Goal: Task Accomplishment & Management: Use online tool/utility

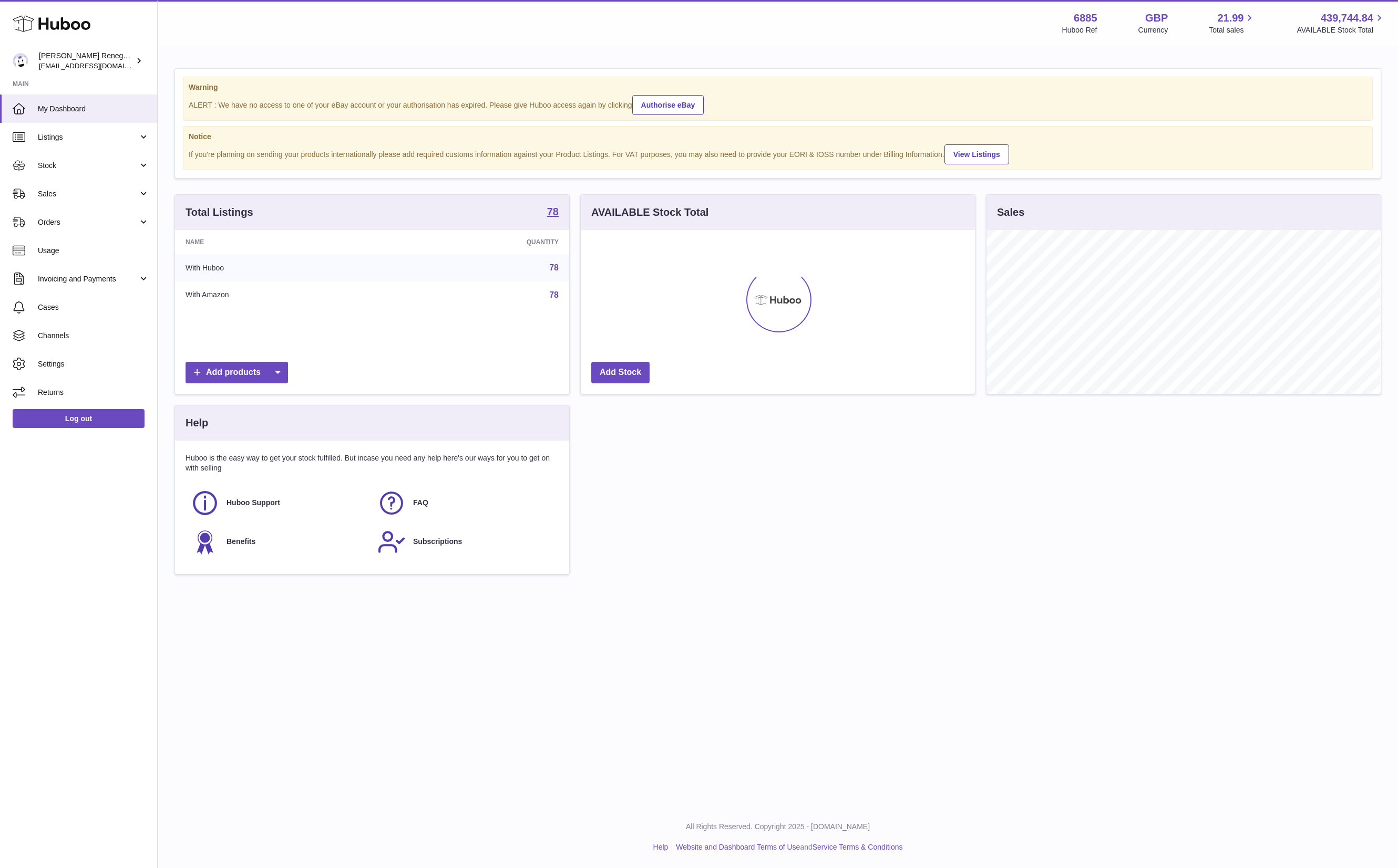
scroll to position [164, 393]
click at [103, 223] on span "Orders" at bounding box center [87, 222] width 100 height 10
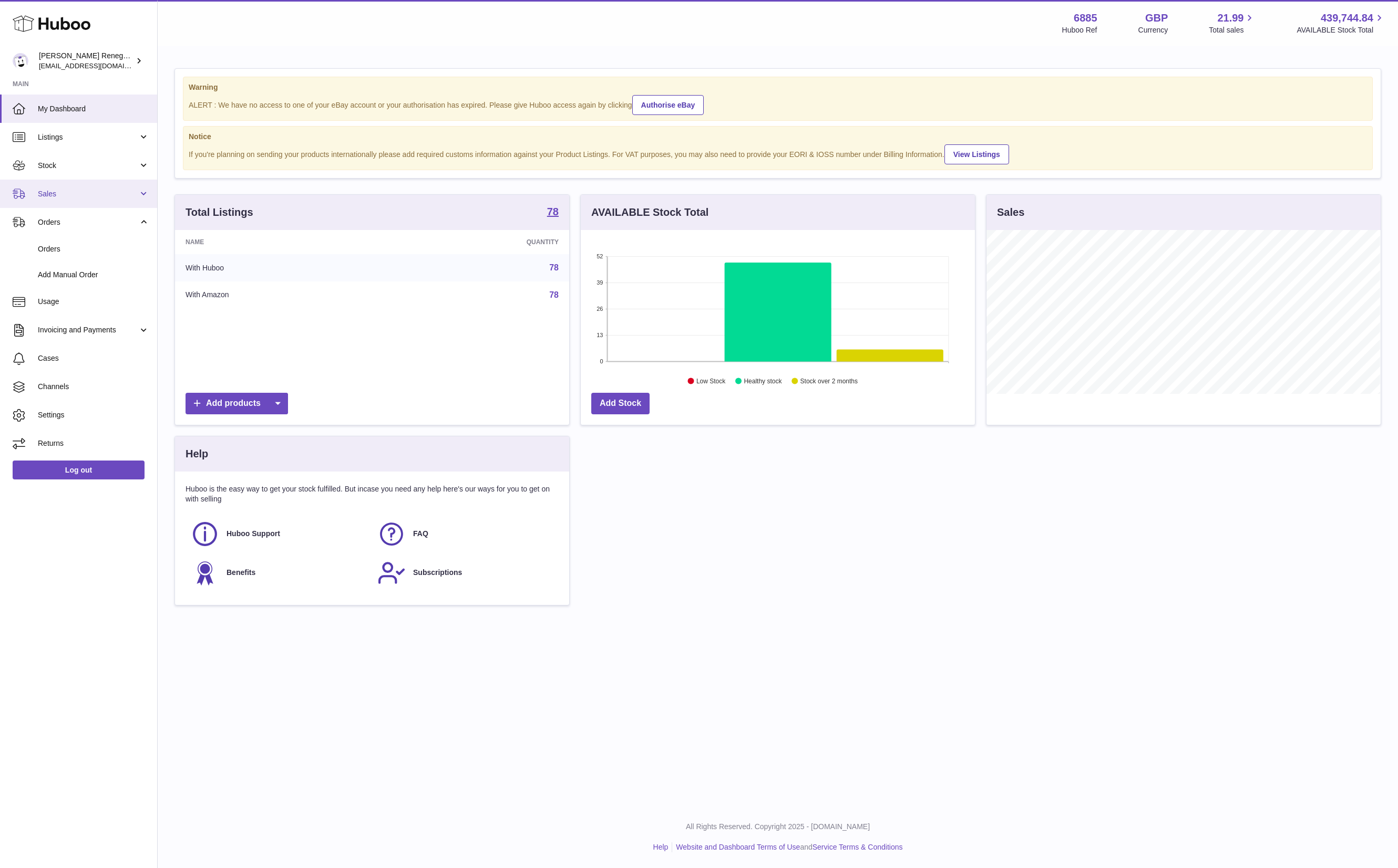
click at [91, 191] on span "Sales" at bounding box center [87, 193] width 100 height 10
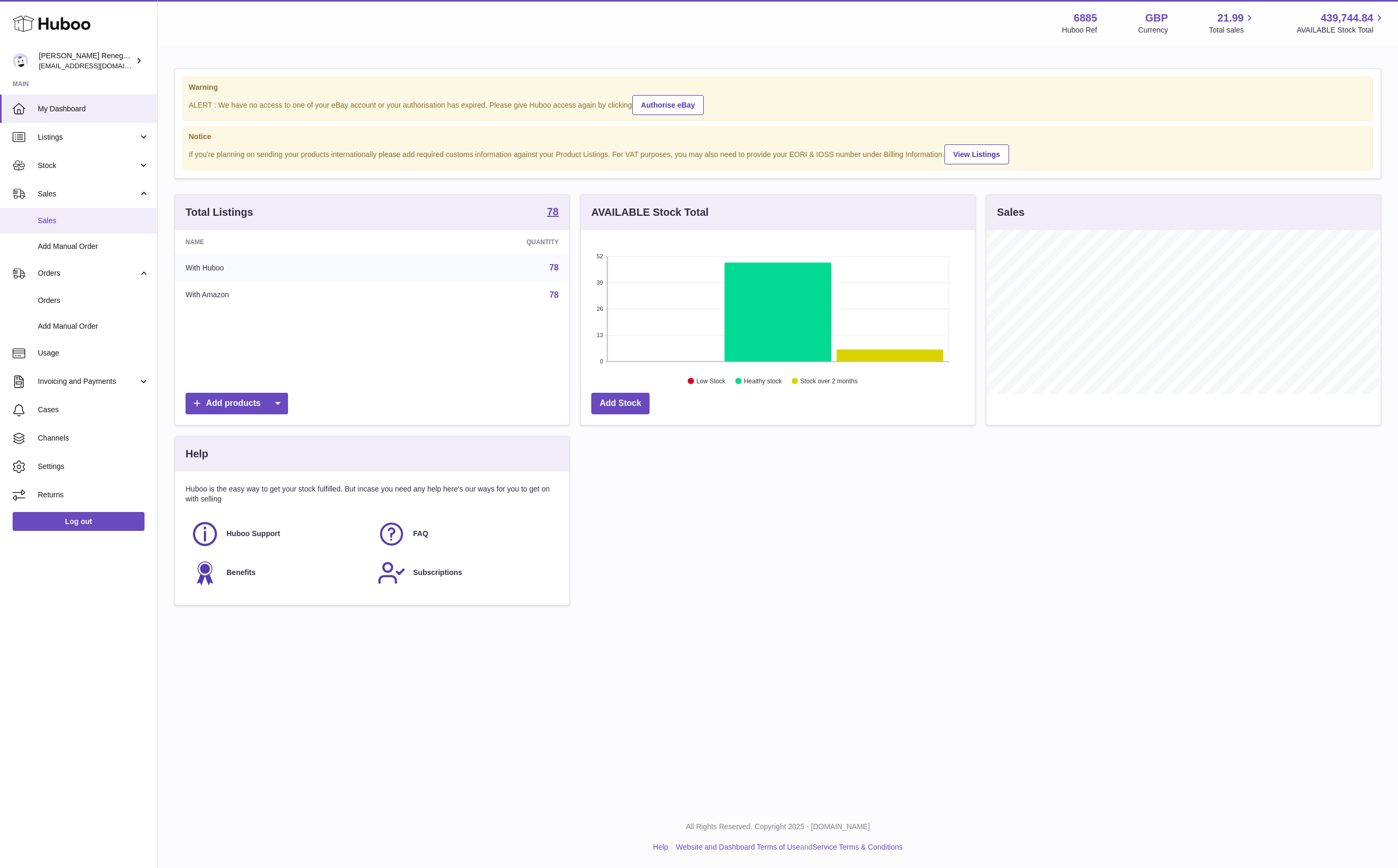
click at [95, 224] on span "Sales" at bounding box center [93, 221] width 111 height 10
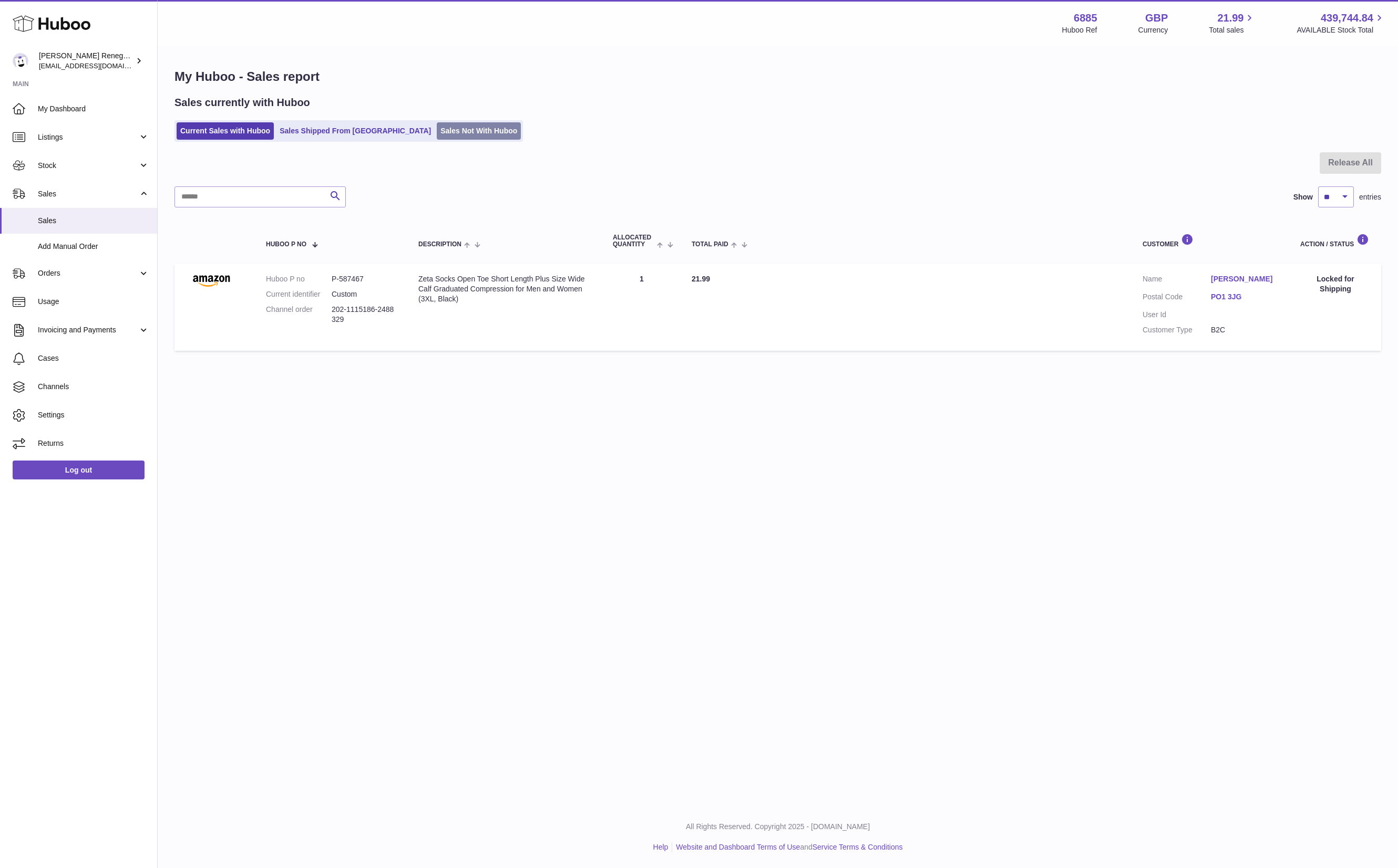
click at [437, 132] on link "Sales Not With Huboo" at bounding box center [478, 131] width 84 height 17
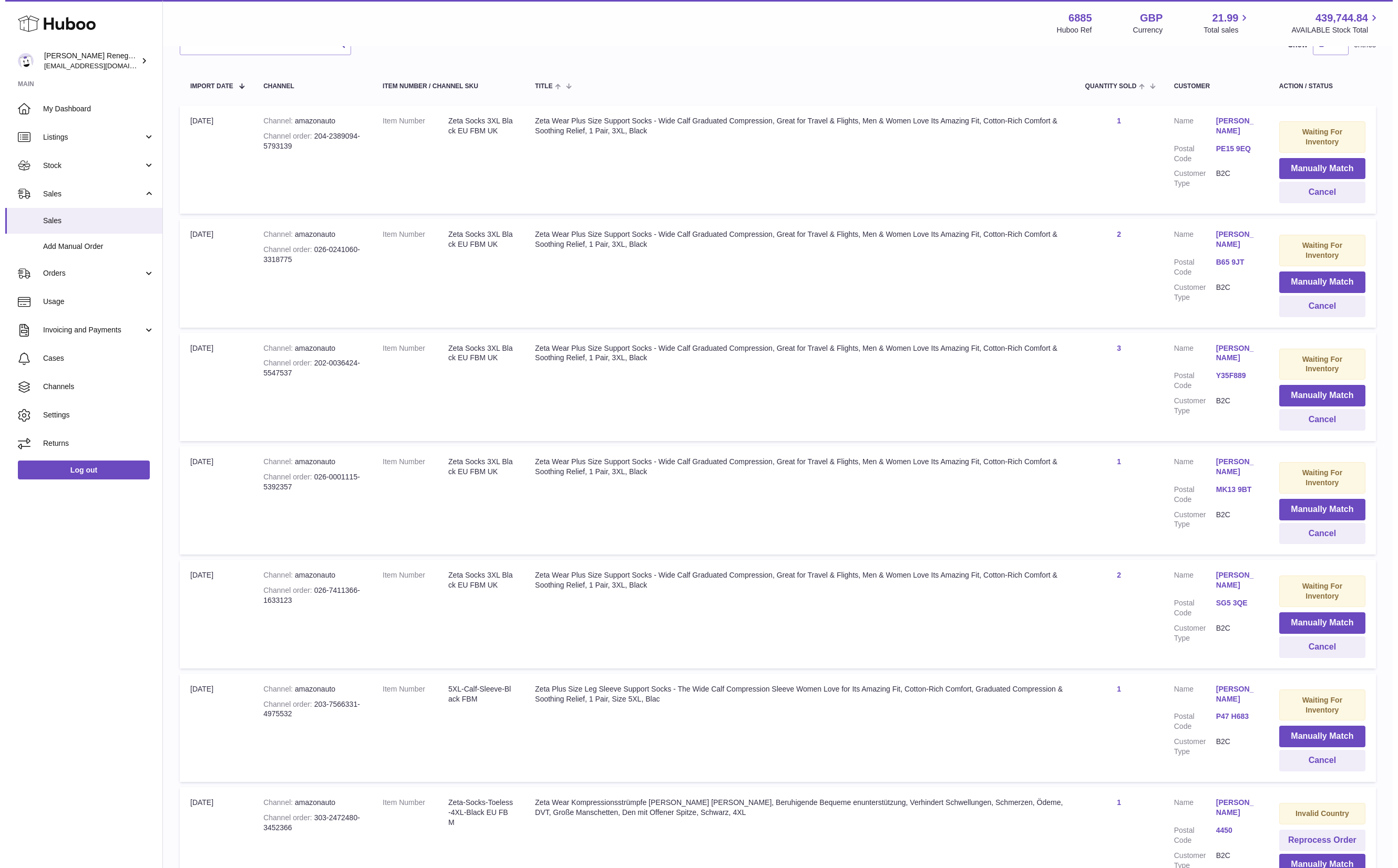
scroll to position [180, 0]
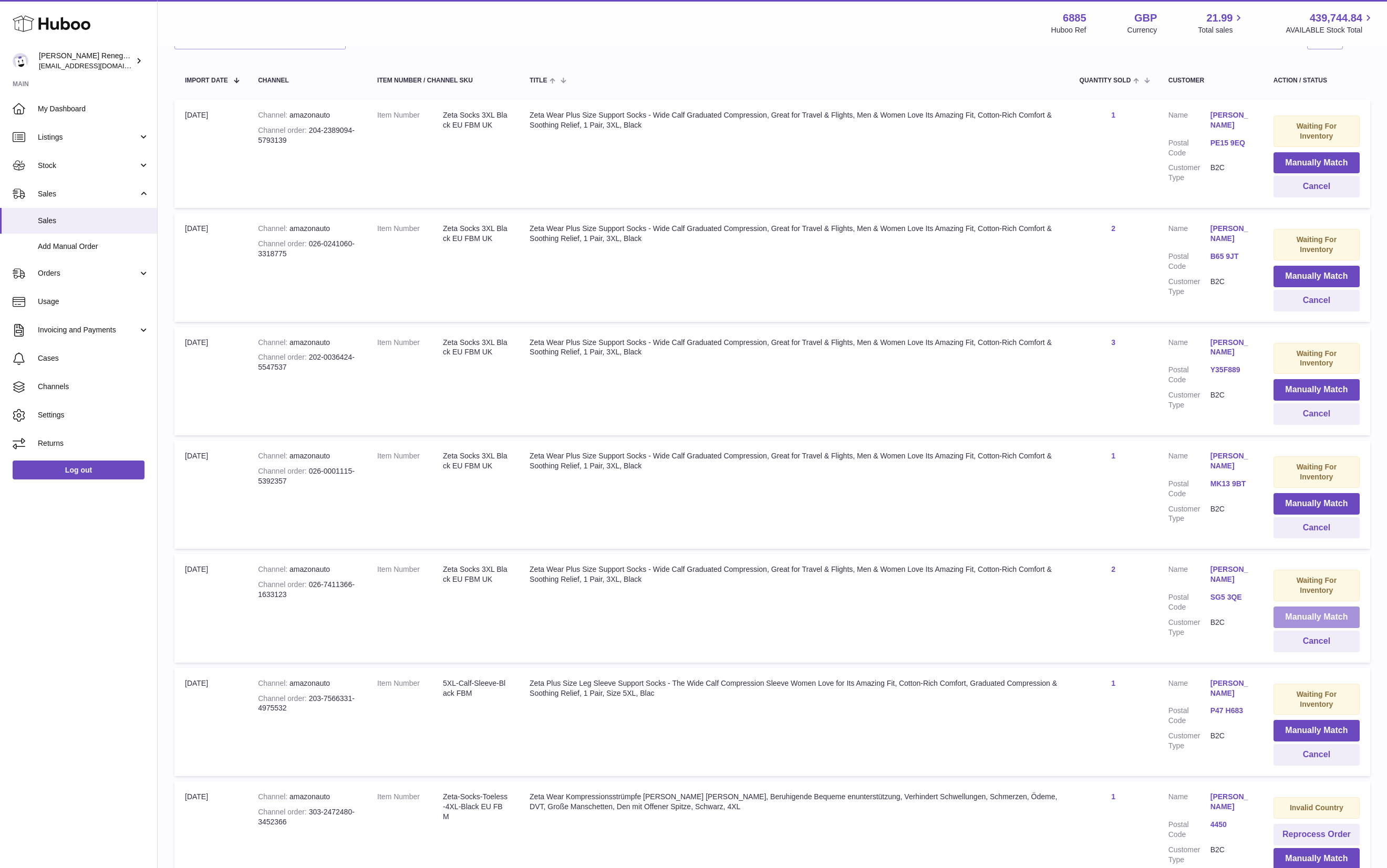
click at [1315, 614] on button "Manually Match" at bounding box center [1316, 617] width 87 height 21
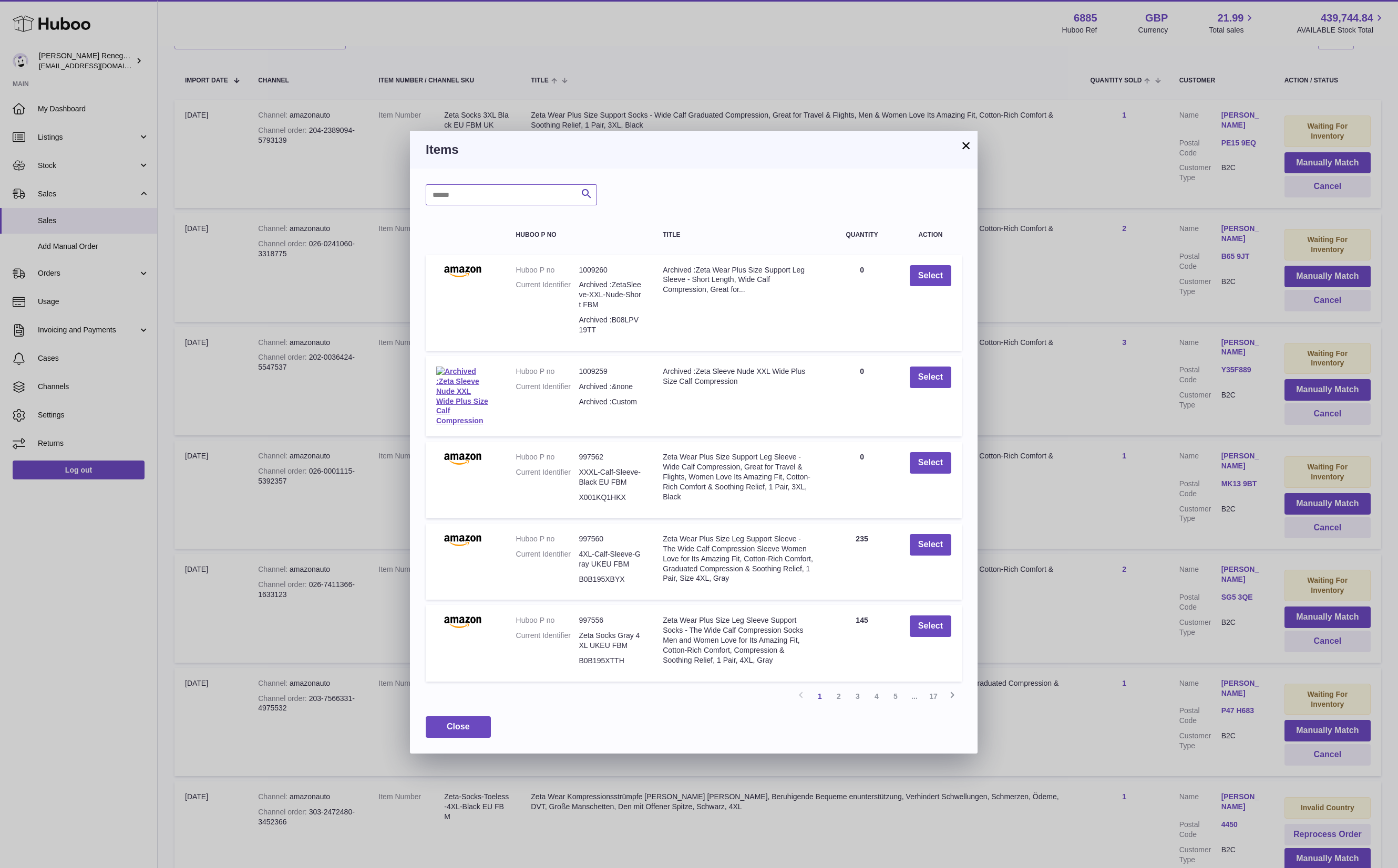
click at [470, 194] on input "text" at bounding box center [511, 194] width 171 height 21
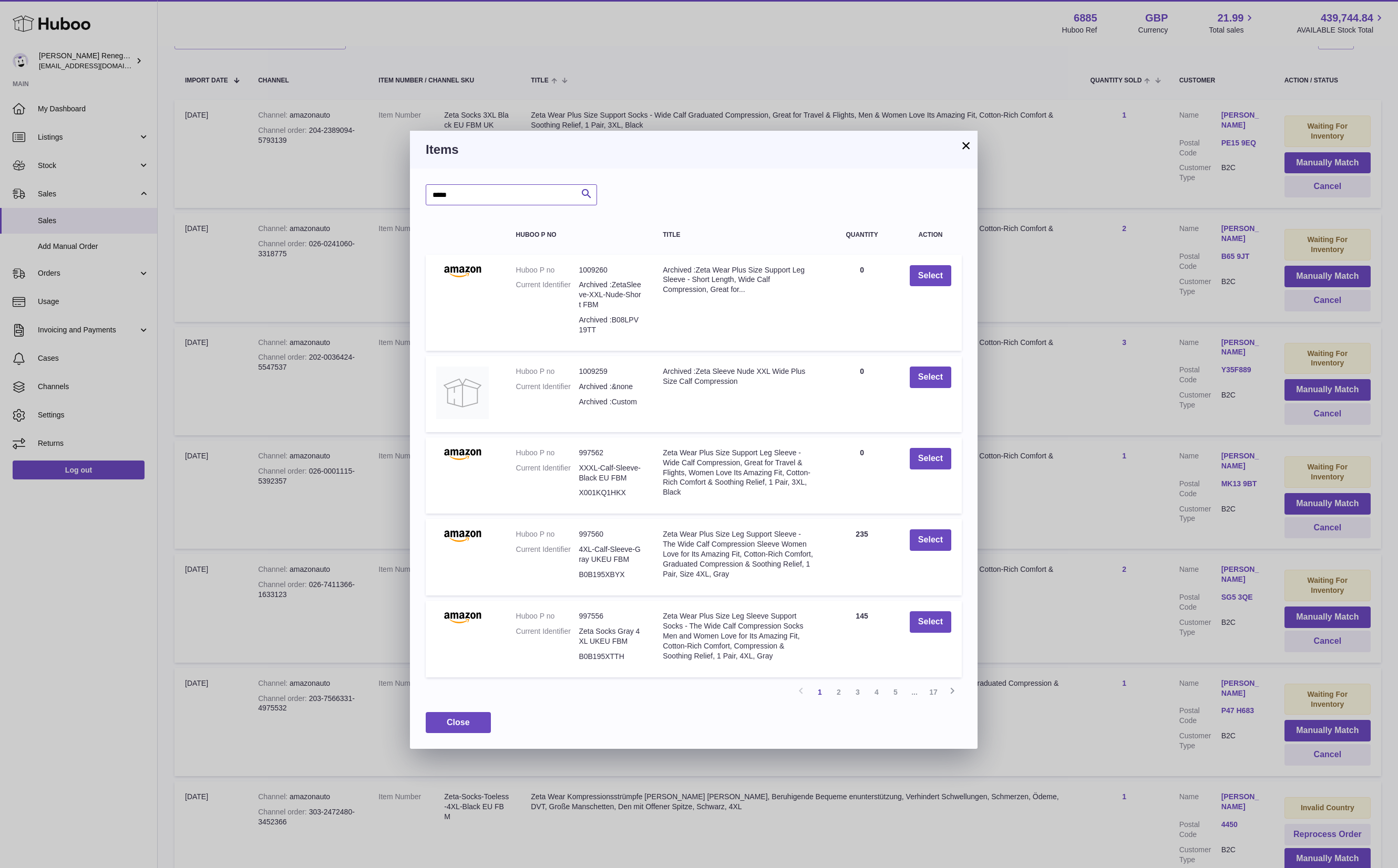
type input "*****"
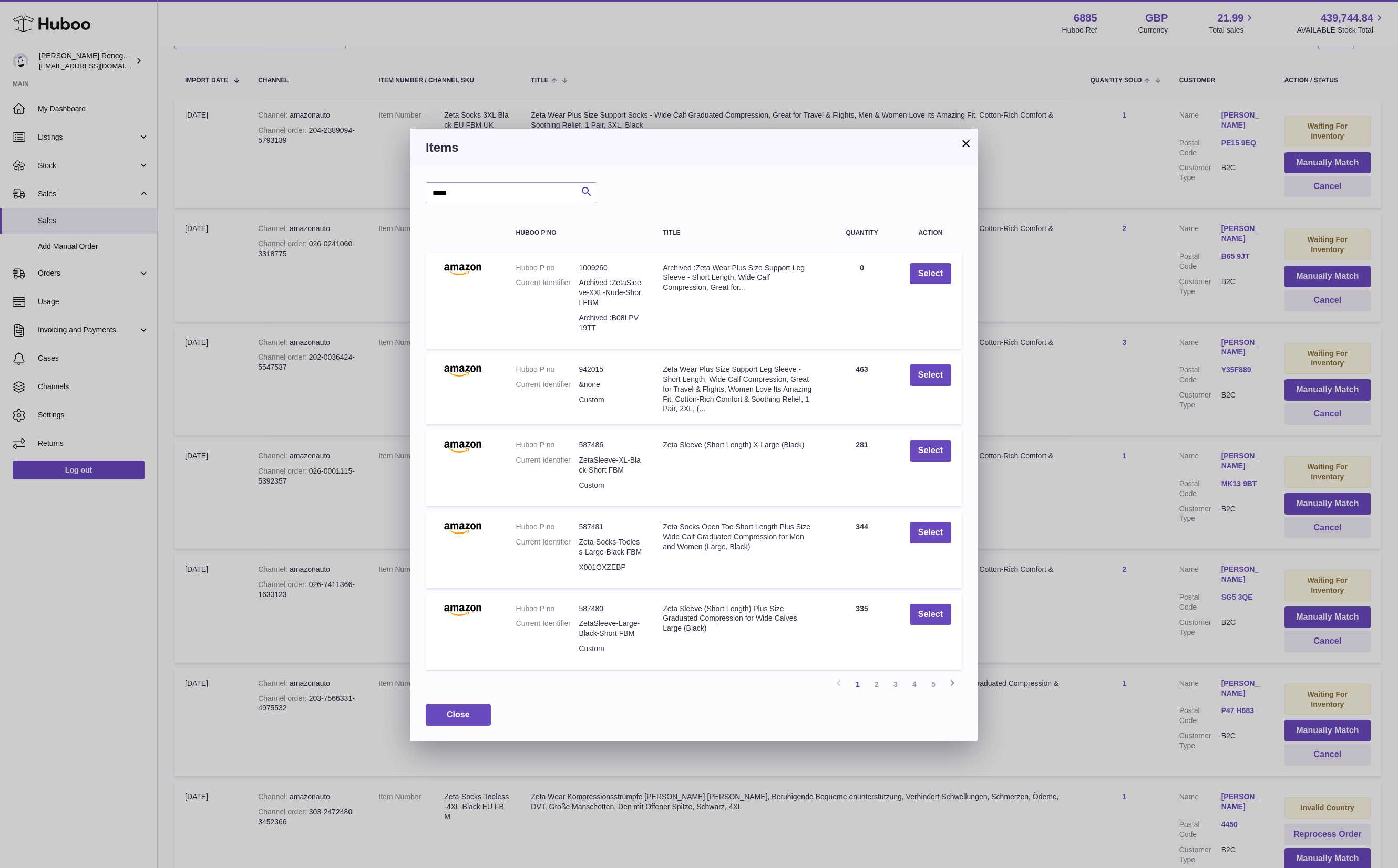
click at [913, 681] on link "4" at bounding box center [915, 684] width 19 height 19
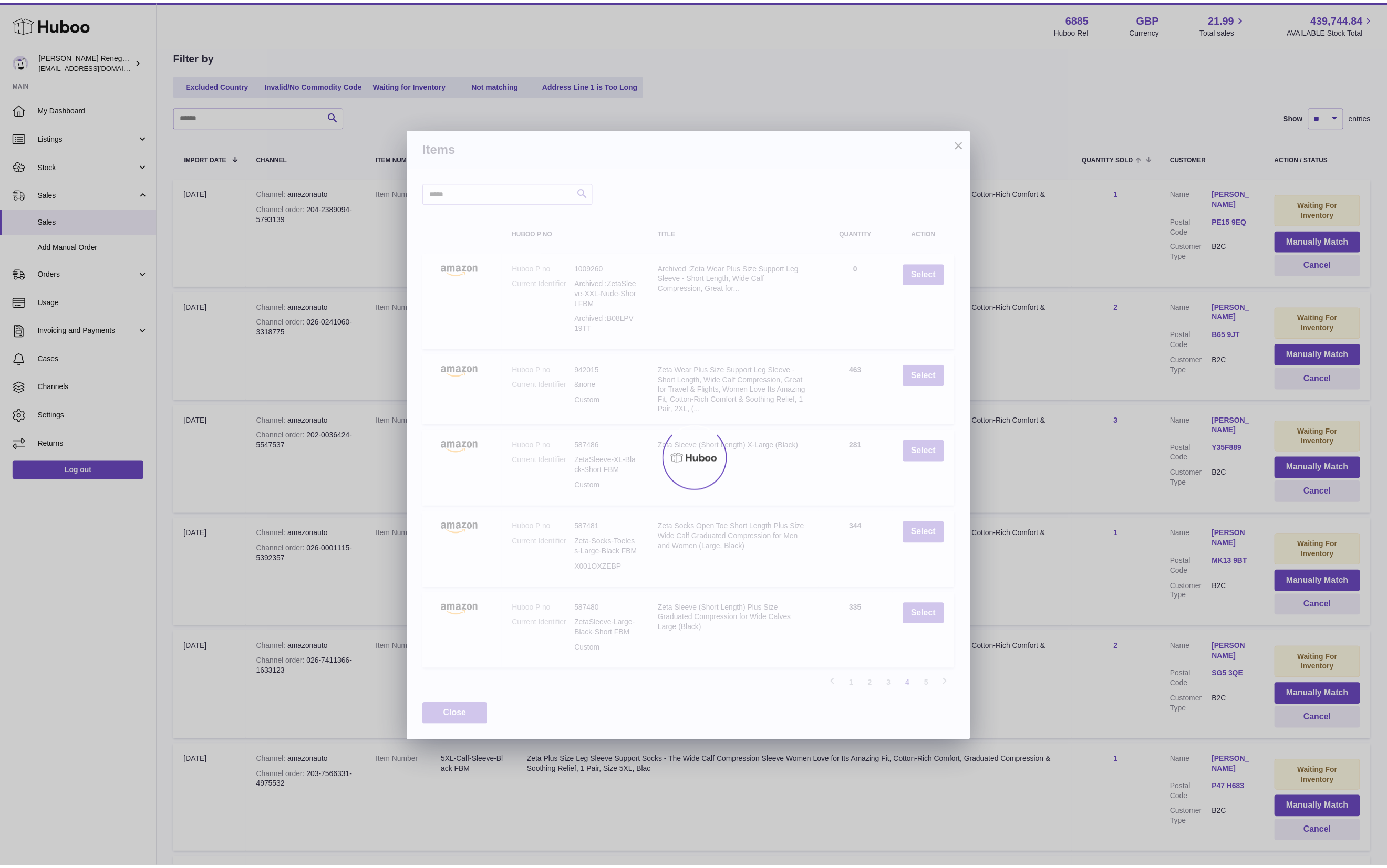
scroll to position [47, 0]
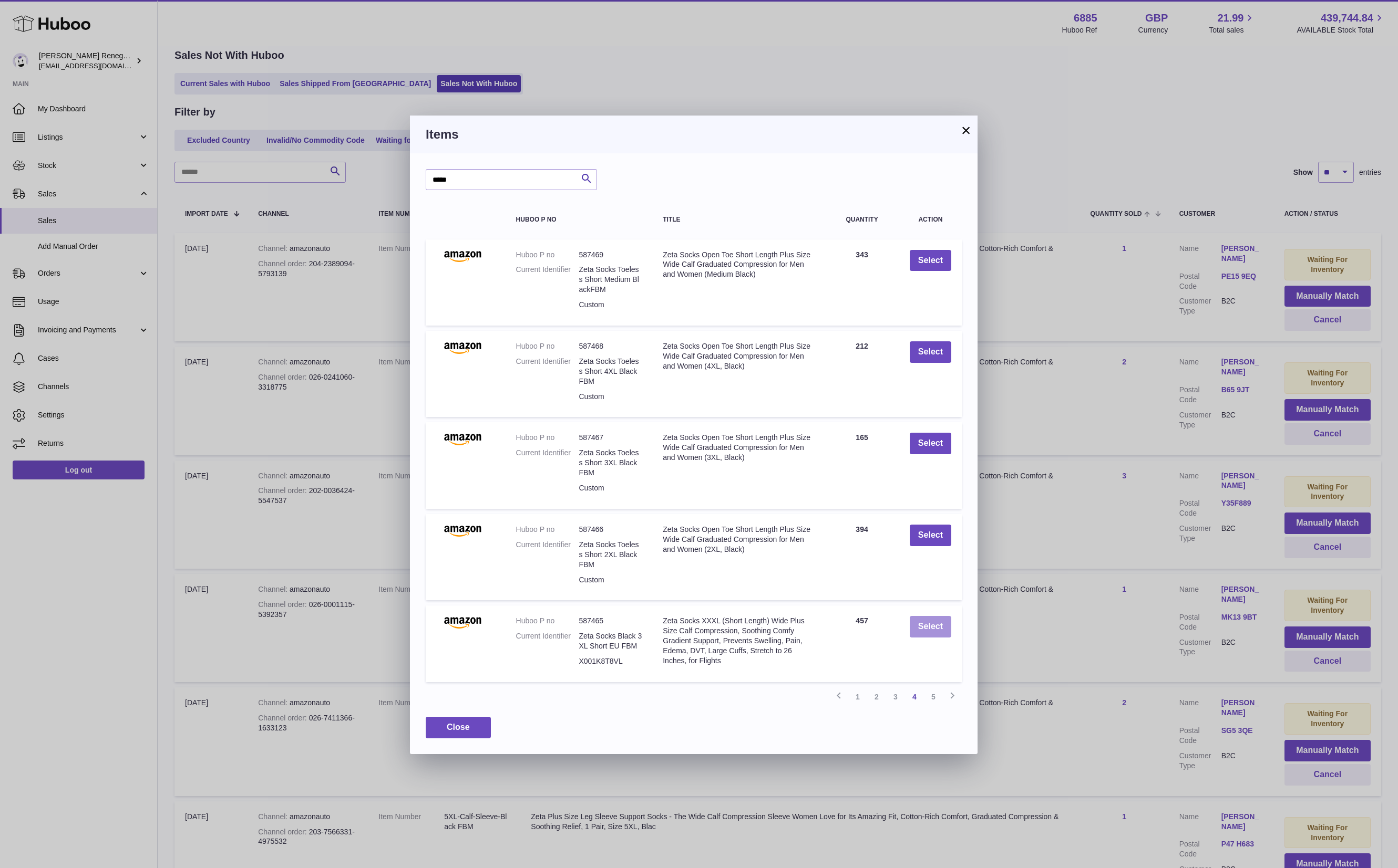
click at [942, 616] on button "Select" at bounding box center [930, 626] width 41 height 21
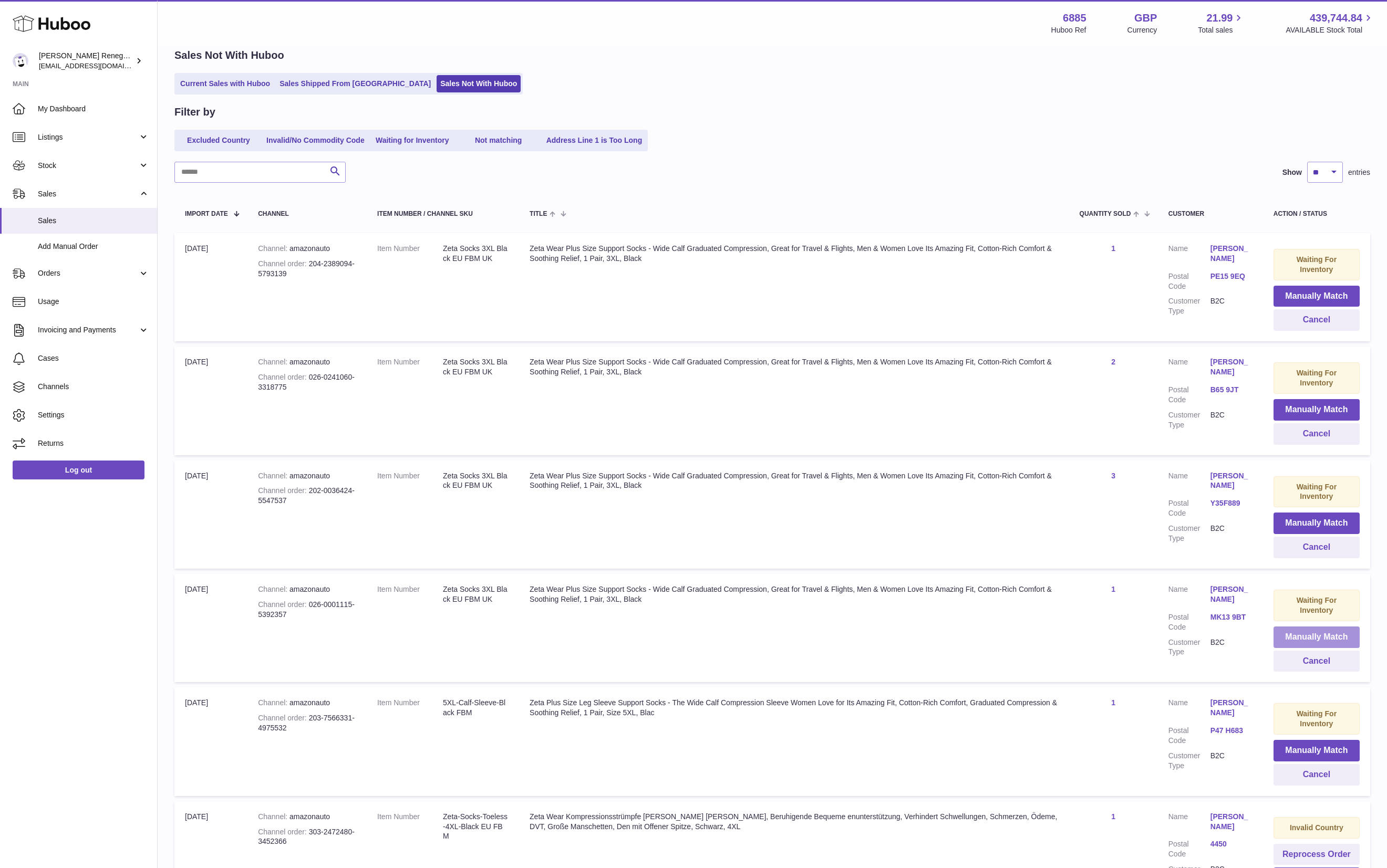
click at [1300, 634] on button "Manually Match" at bounding box center [1316, 637] width 87 height 21
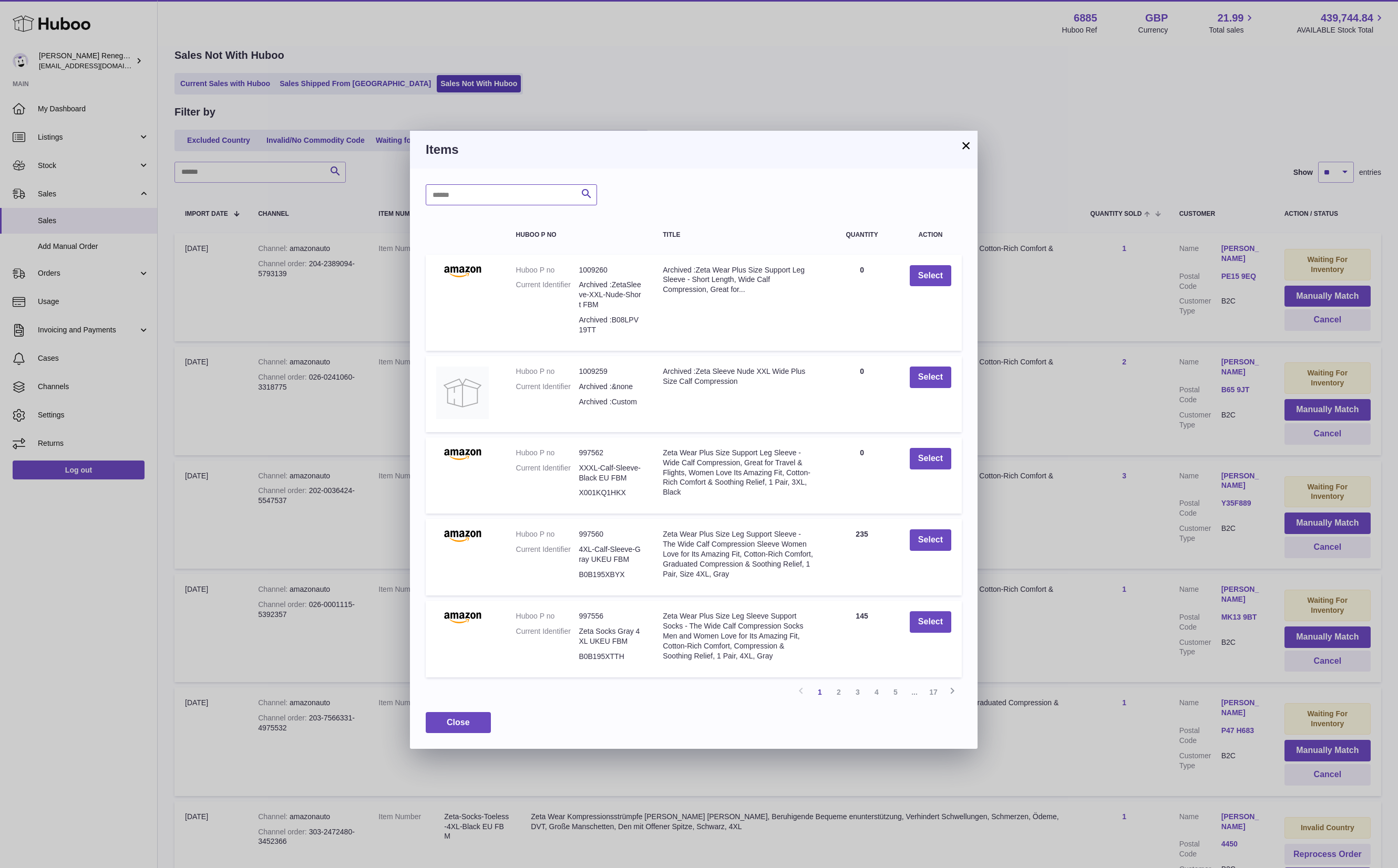
click at [516, 200] on input "text" at bounding box center [511, 194] width 171 height 21
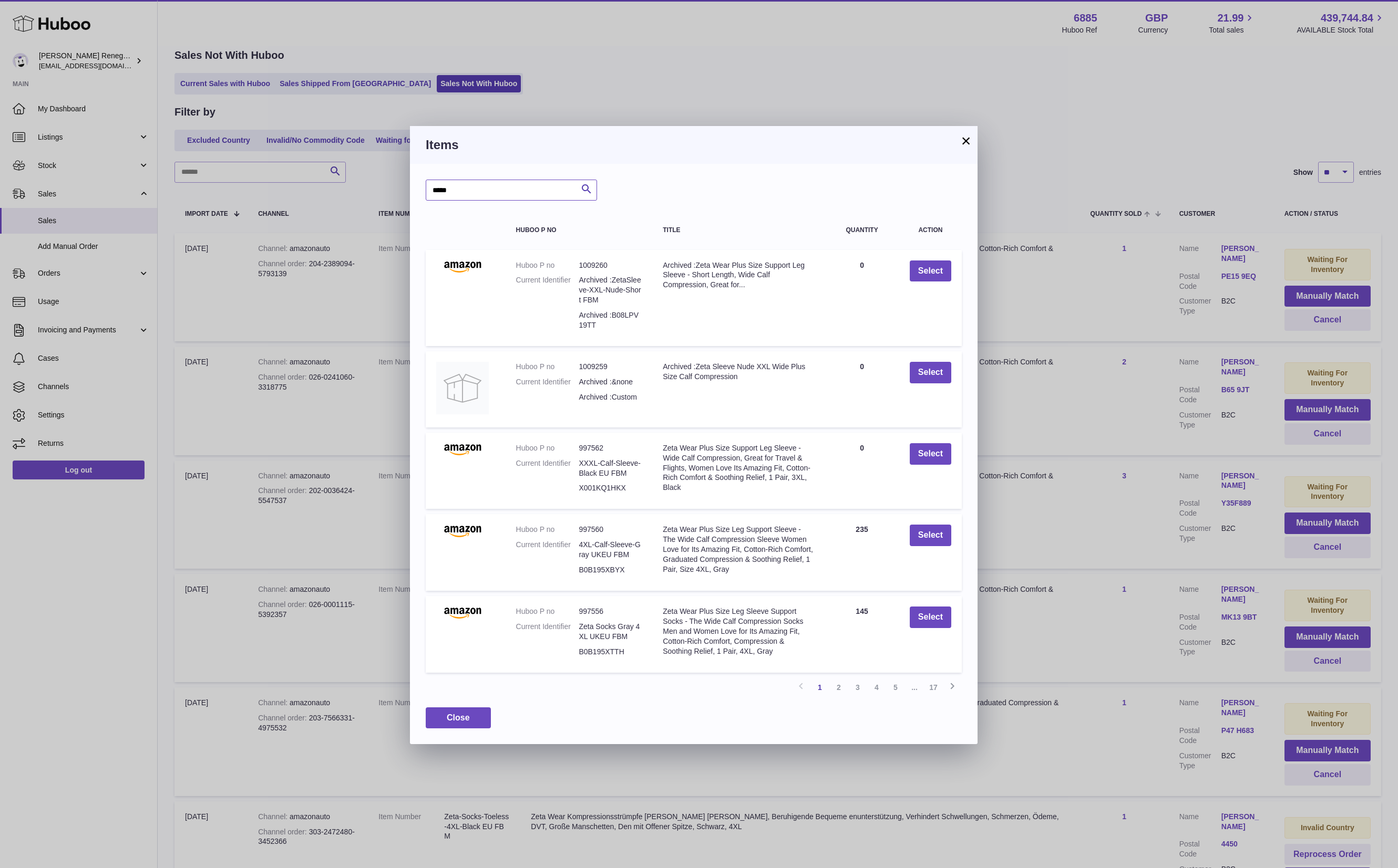
type input "*****"
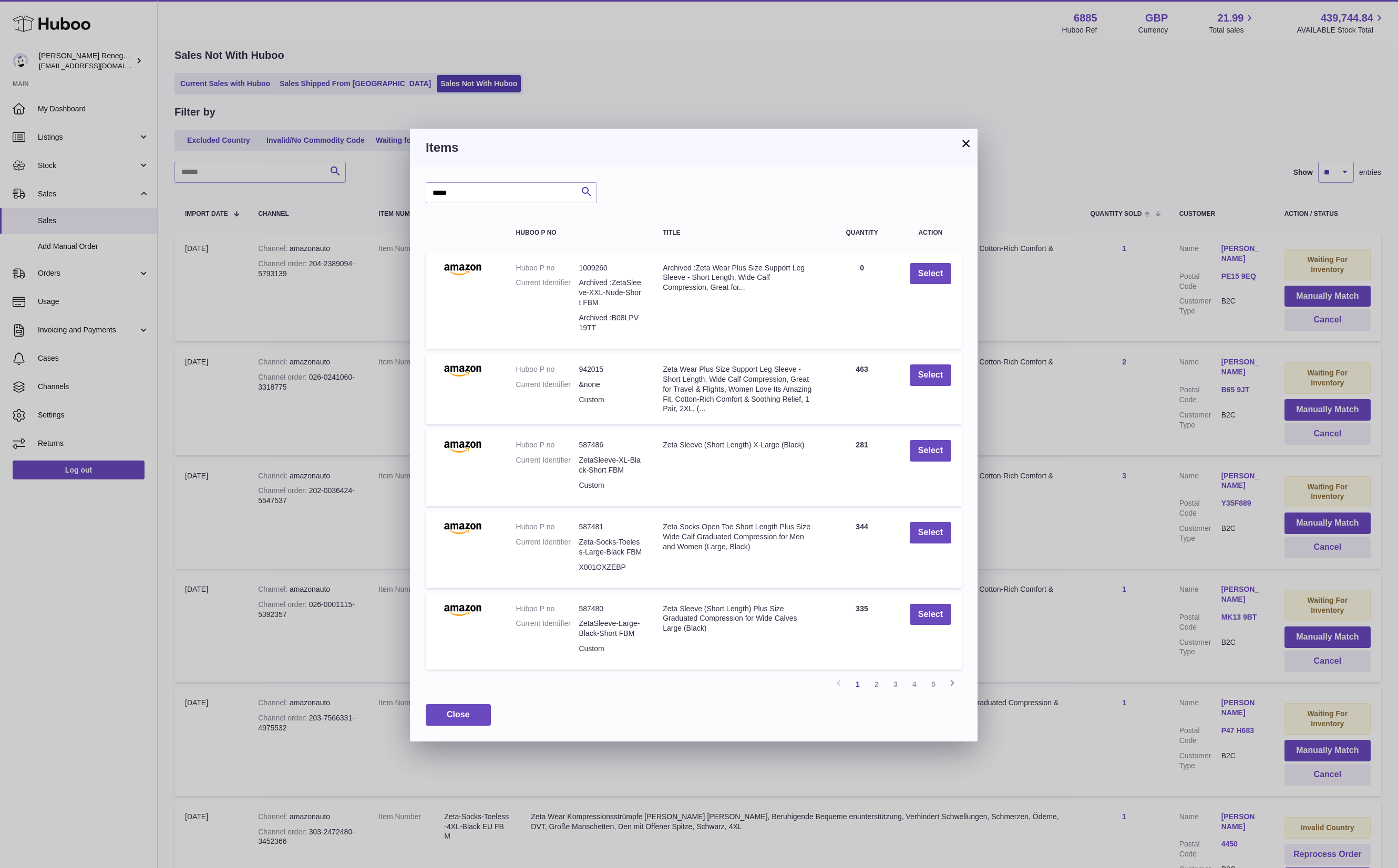
click at [917, 683] on link "4" at bounding box center [915, 684] width 19 height 19
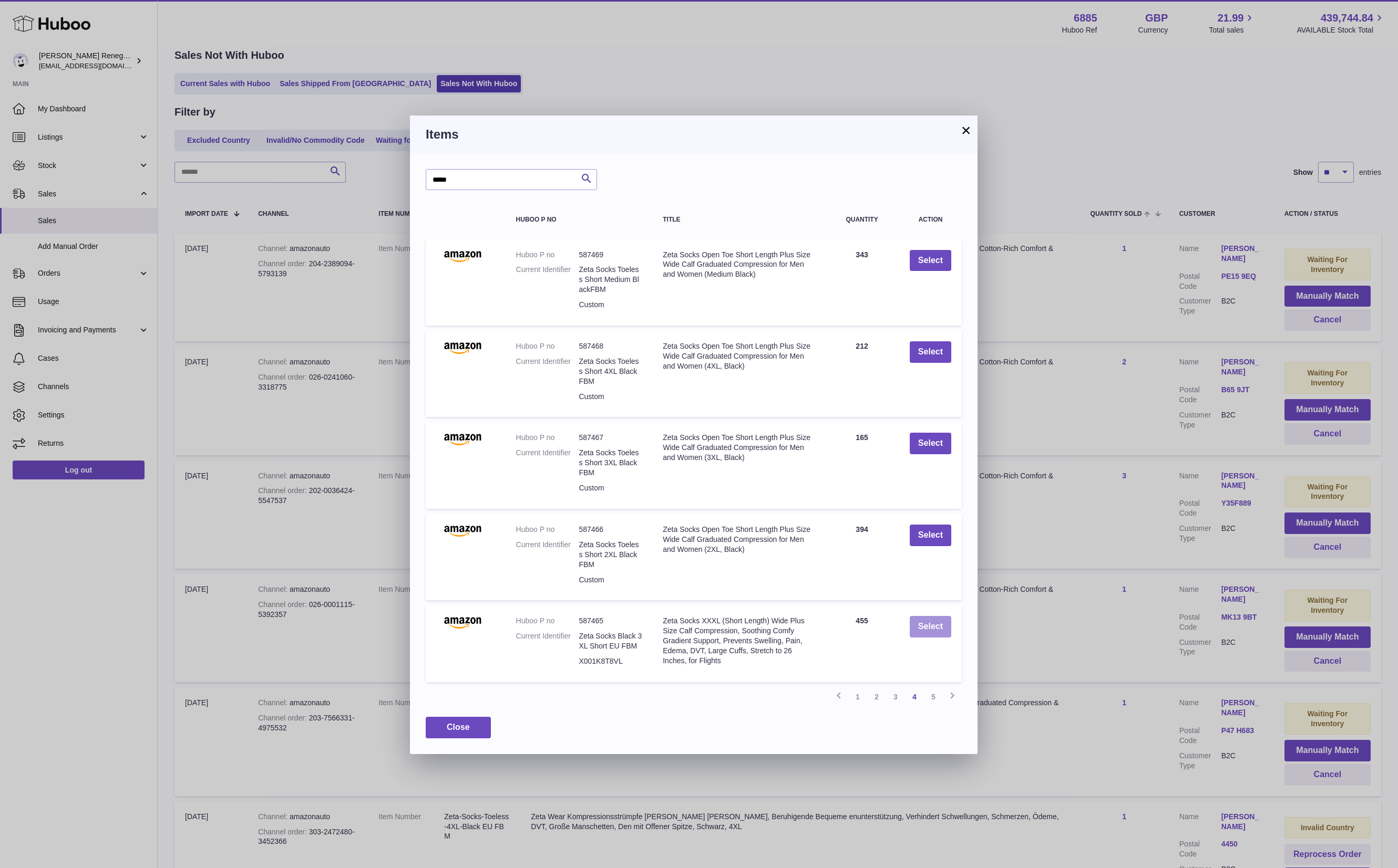
click at [940, 621] on button "Select" at bounding box center [930, 626] width 41 height 21
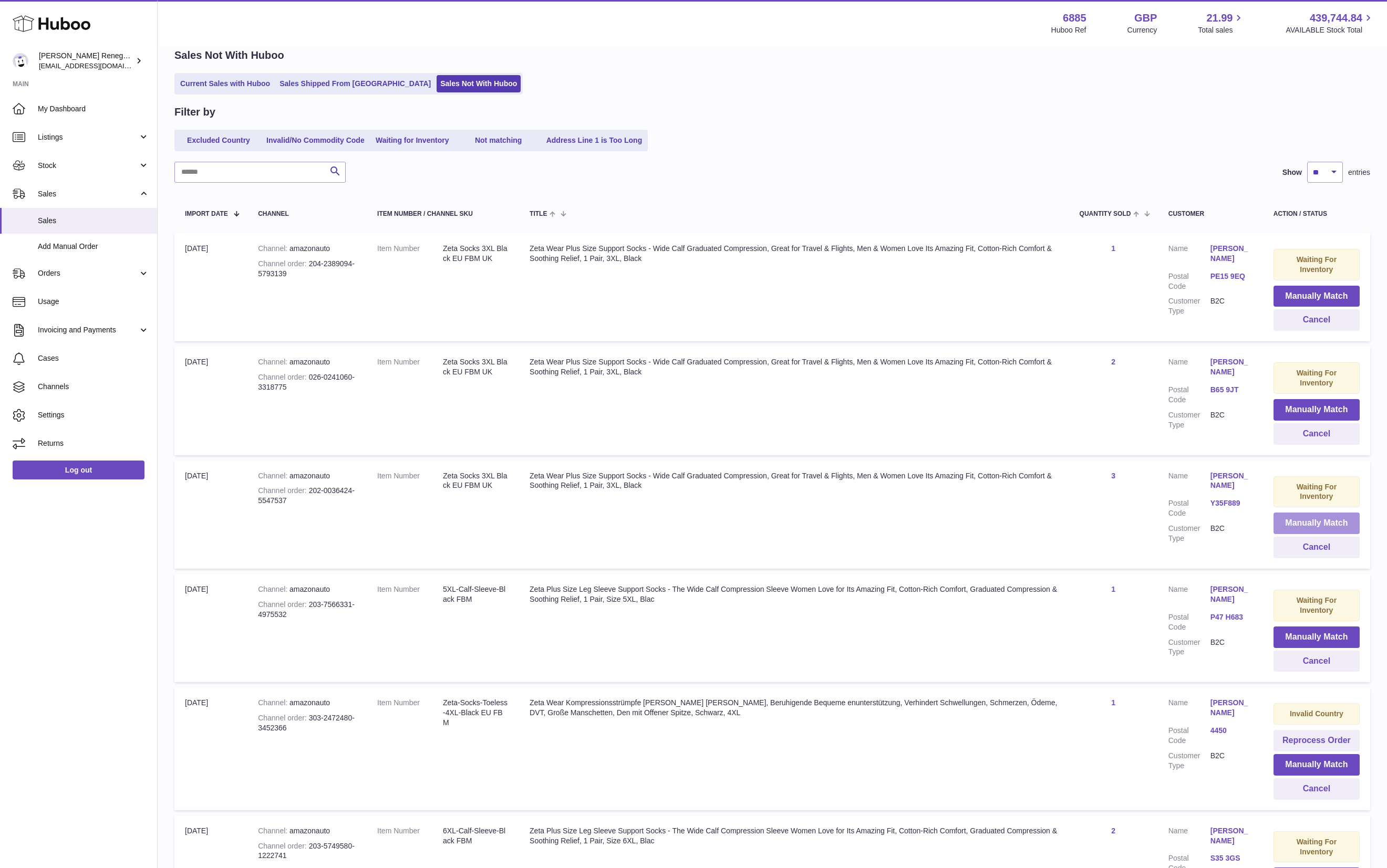
click at [1306, 521] on button "Manually Match" at bounding box center [1316, 523] width 87 height 21
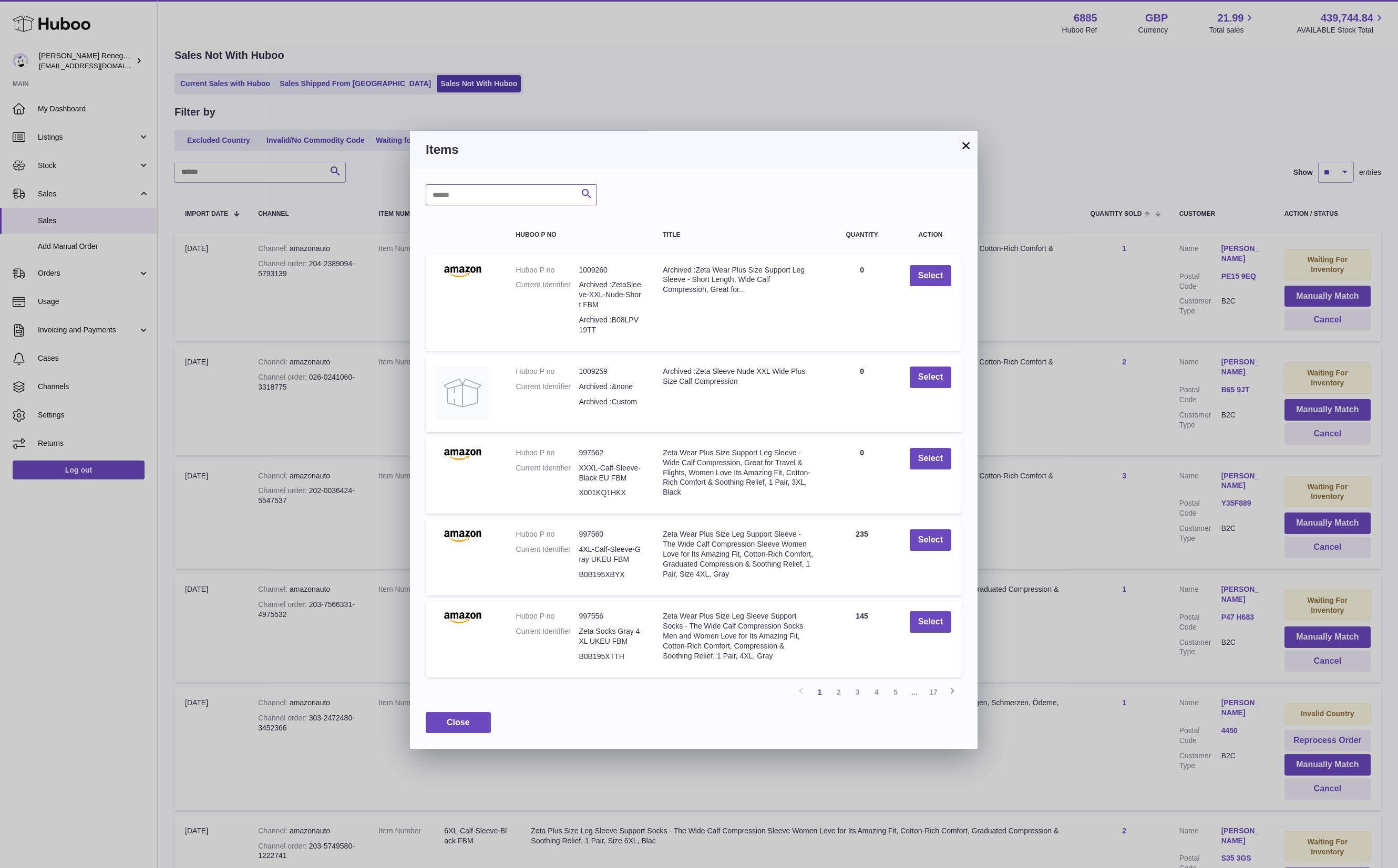
click at [474, 192] on input "text" at bounding box center [511, 194] width 171 height 21
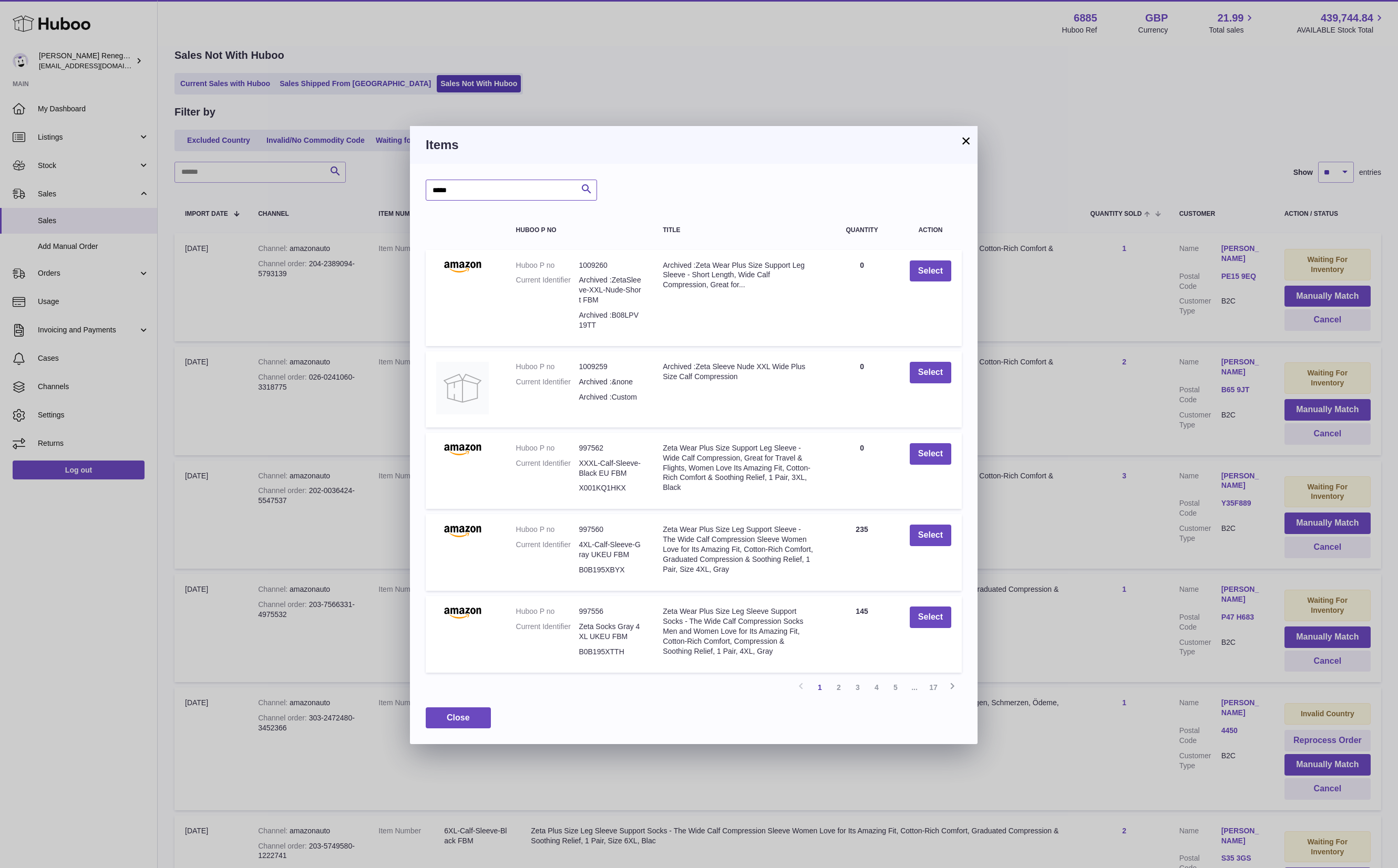
type input "*****"
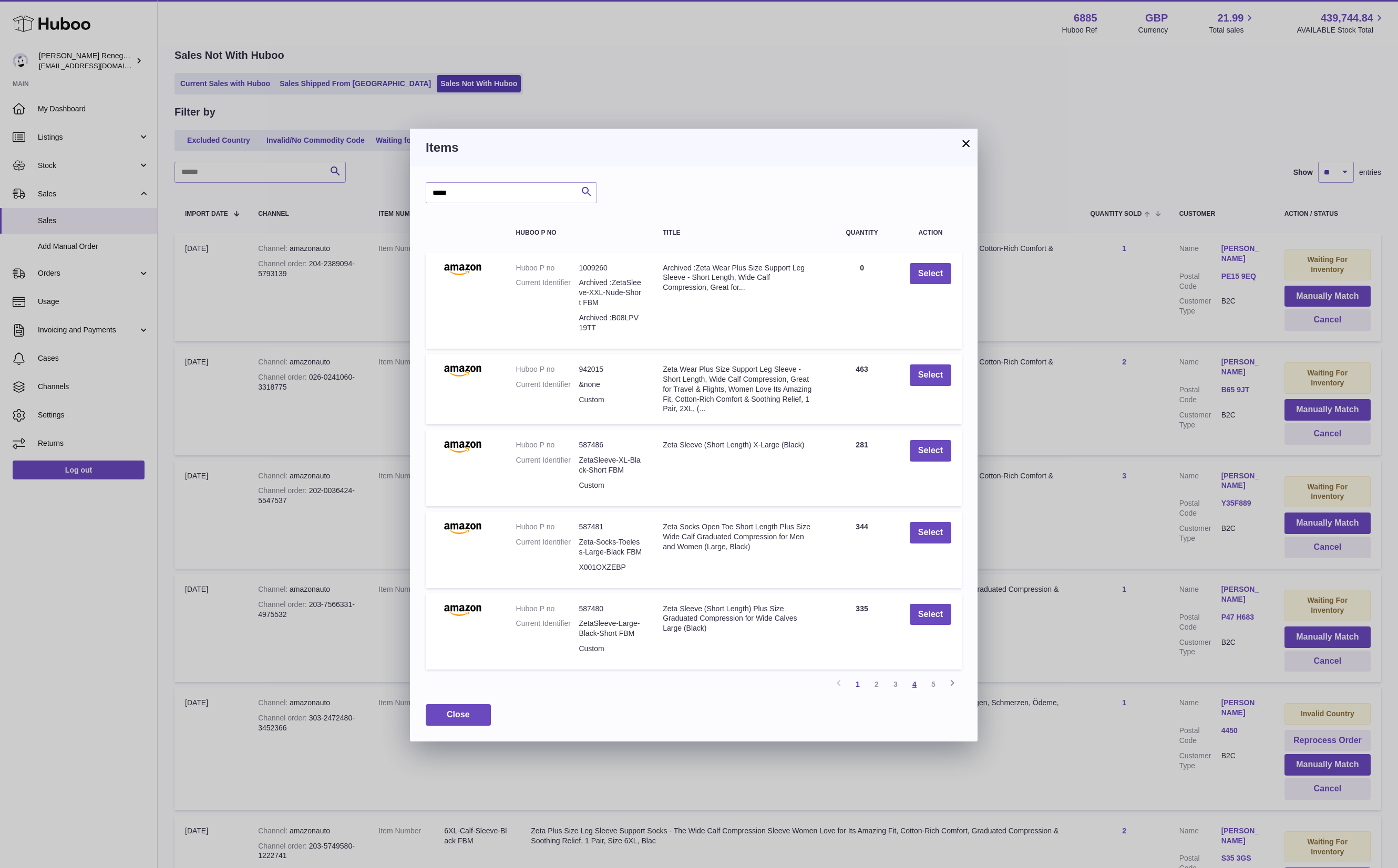
click at [916, 676] on link "4" at bounding box center [915, 684] width 19 height 19
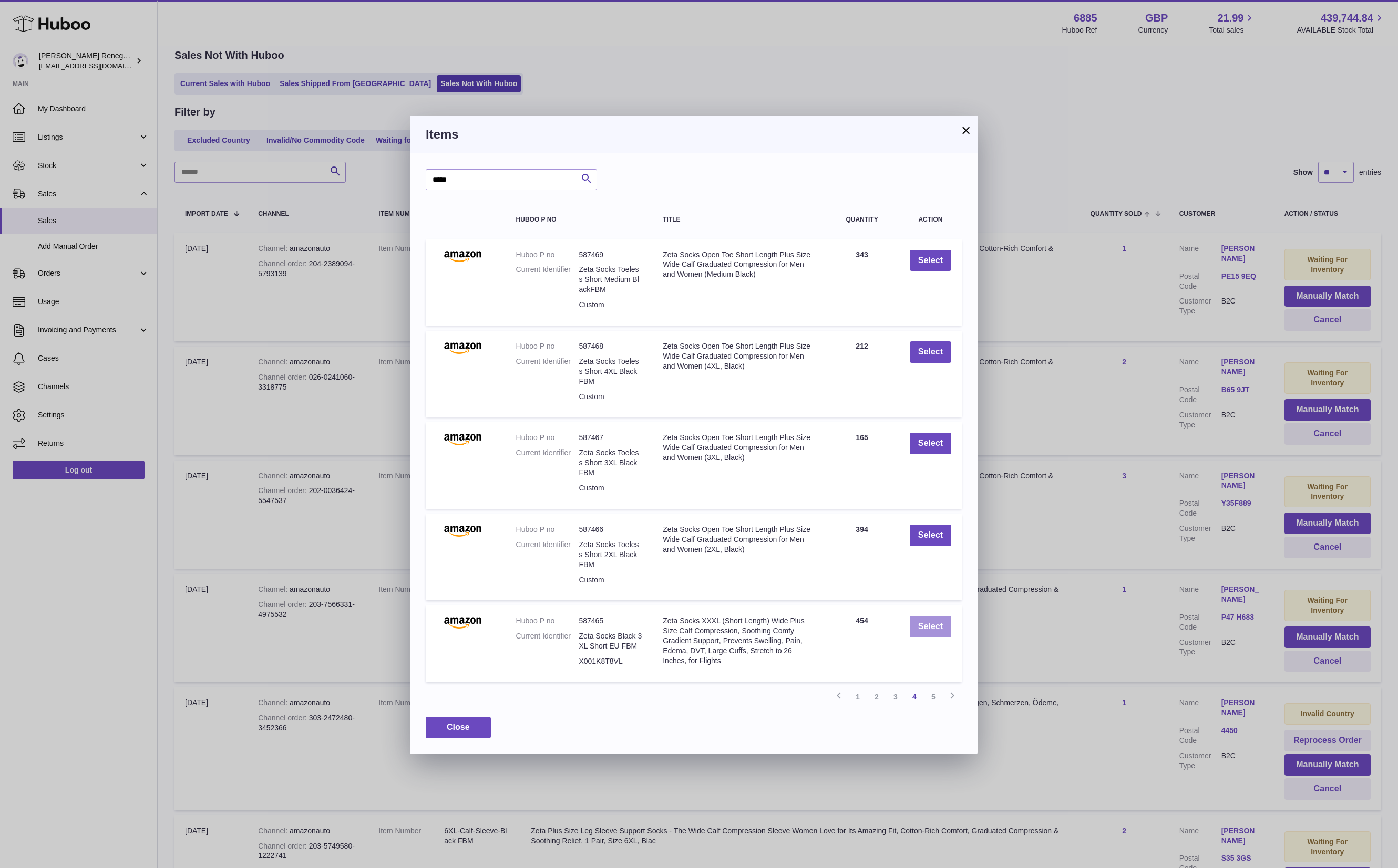
click at [923, 627] on button "Select" at bounding box center [930, 626] width 41 height 21
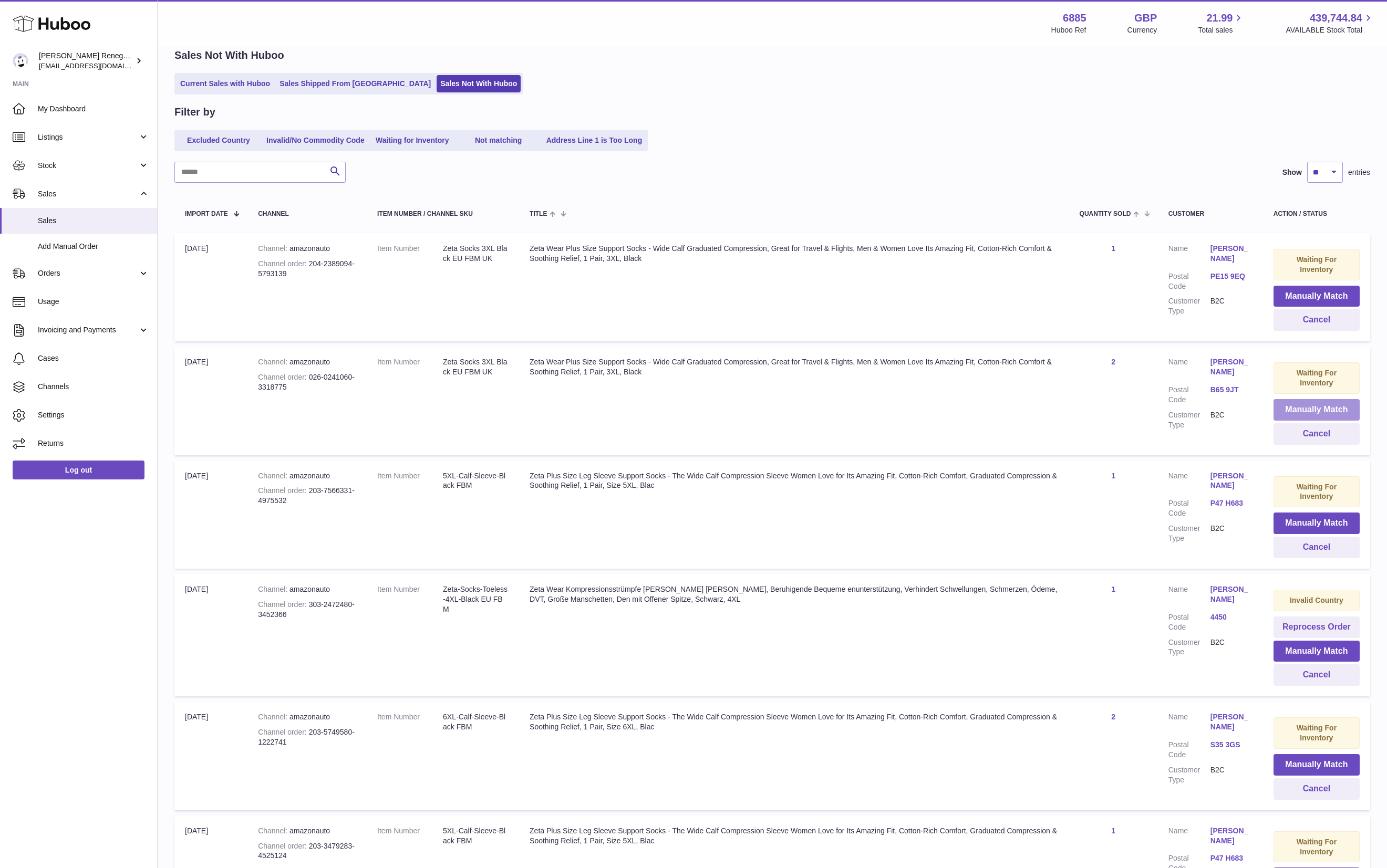
click at [1287, 404] on button "Manually Match" at bounding box center [1316, 410] width 87 height 21
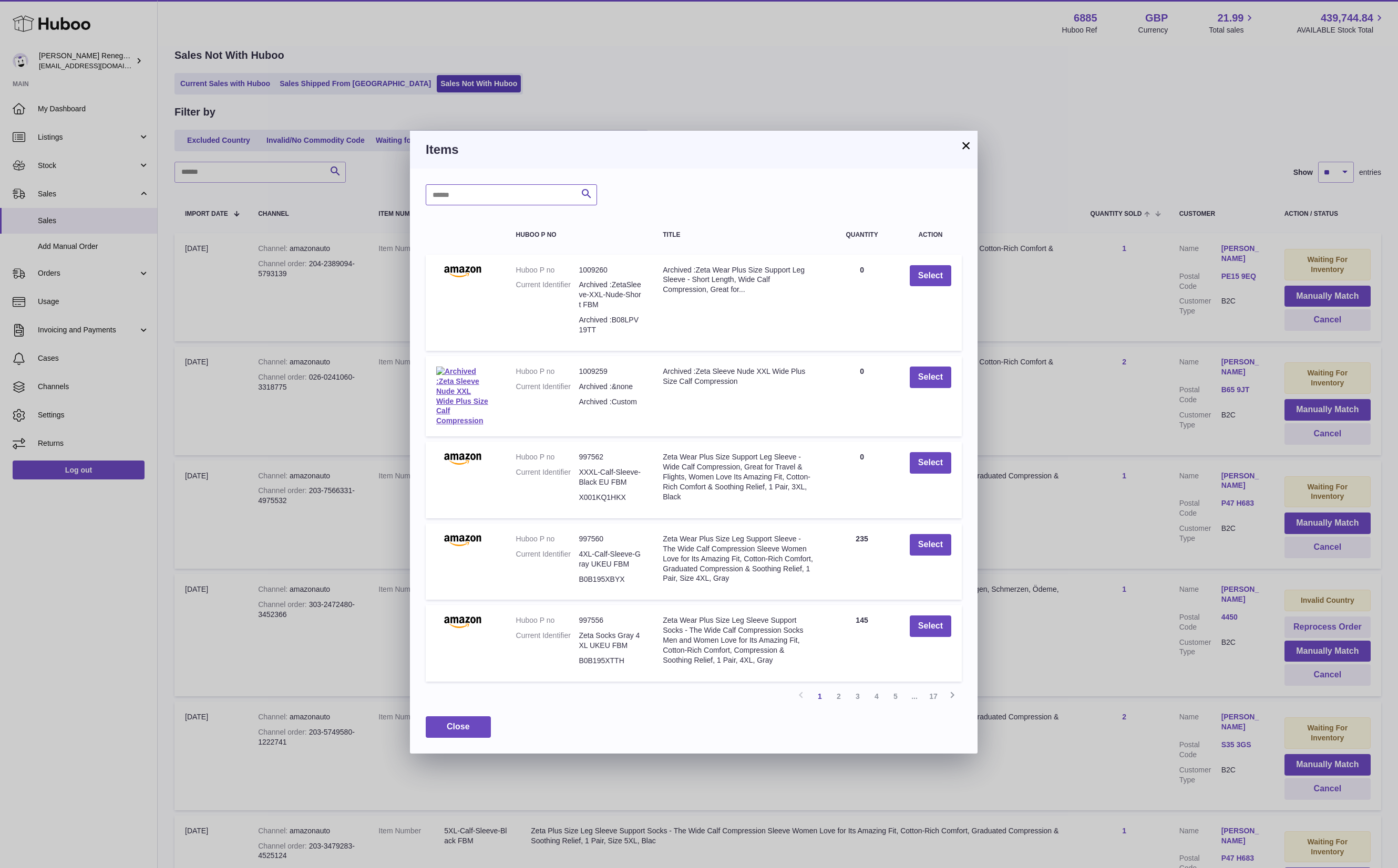
click at [505, 184] on input "text" at bounding box center [511, 194] width 171 height 21
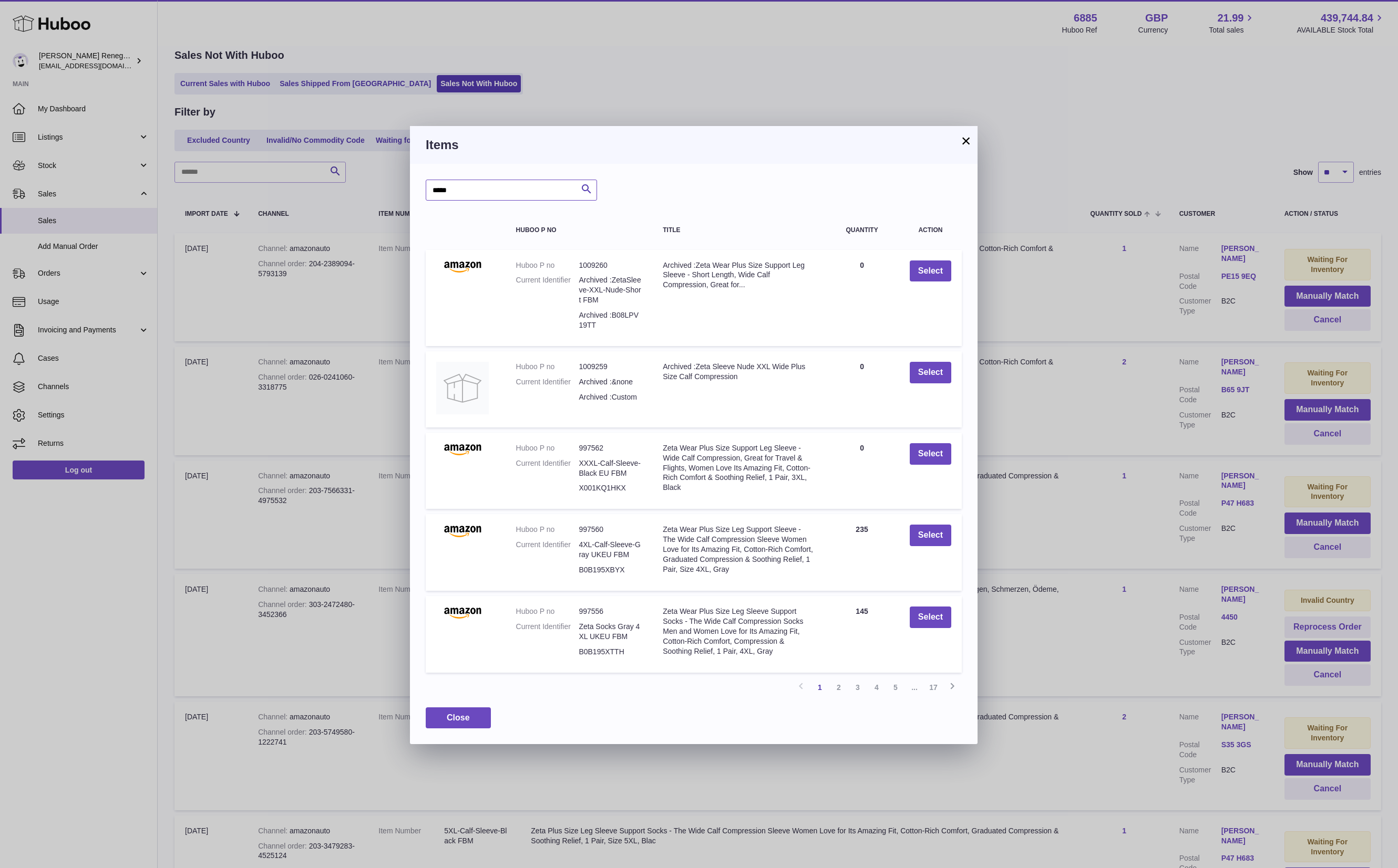
type input "*****"
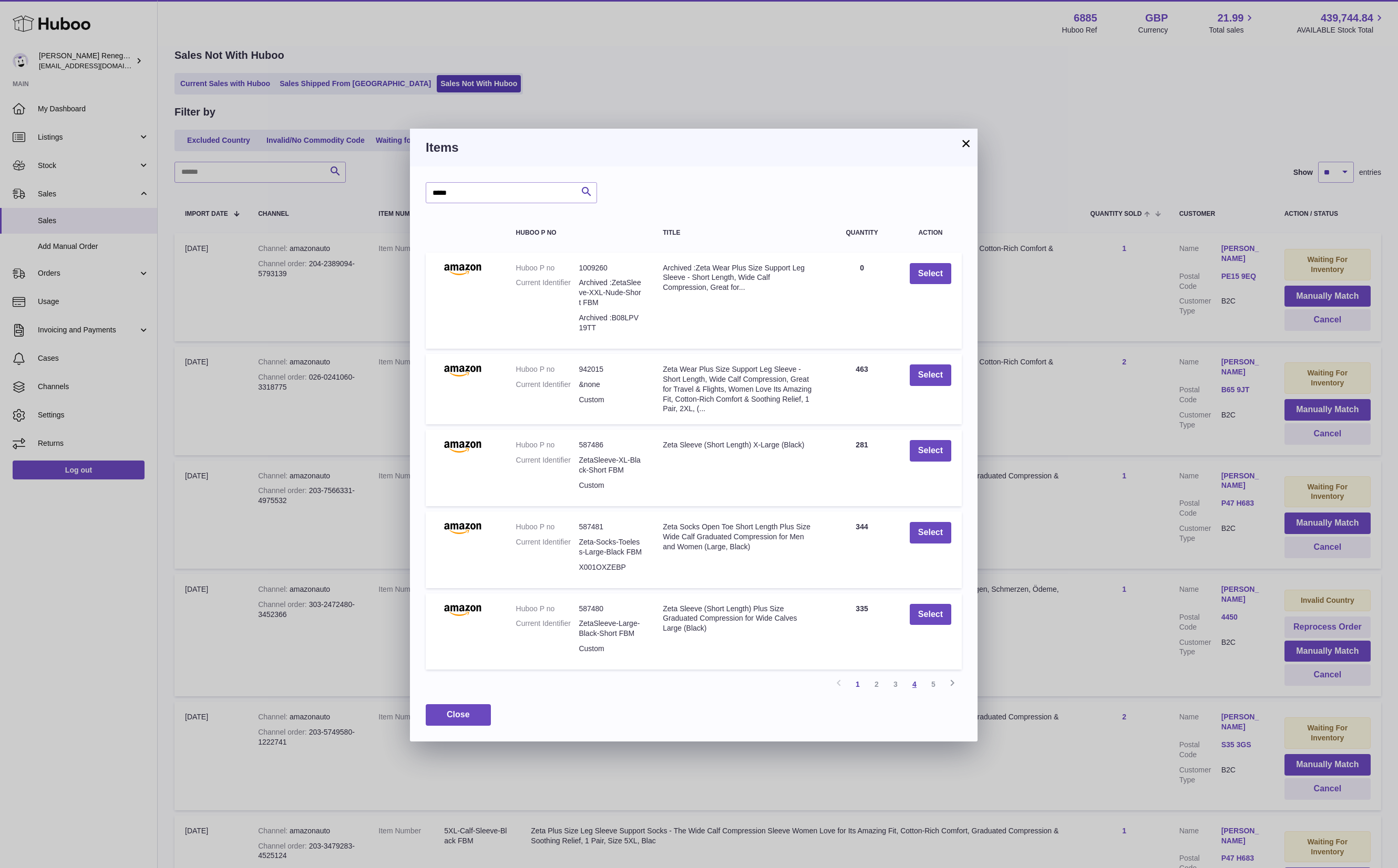
click at [913, 682] on link "4" at bounding box center [915, 684] width 19 height 19
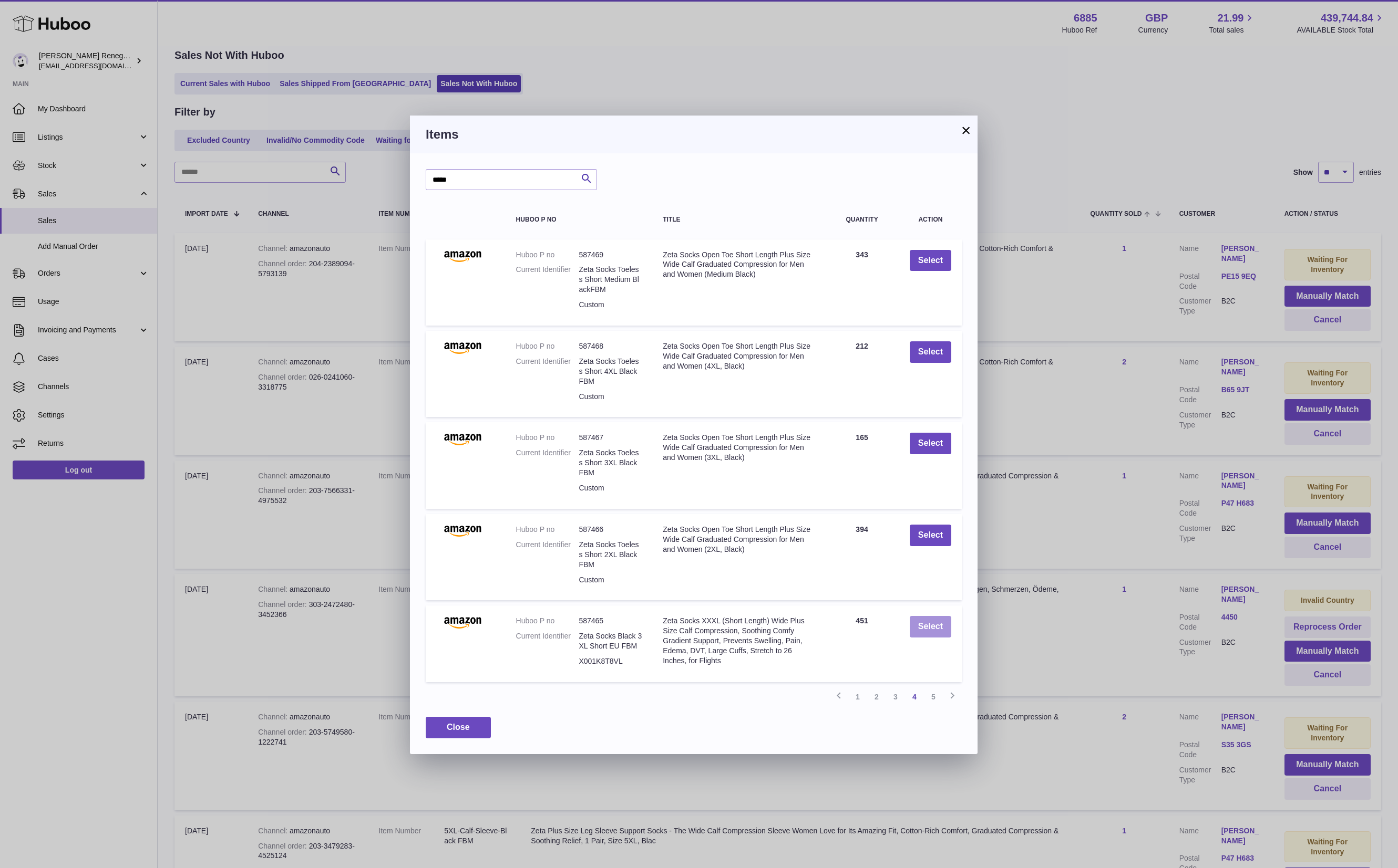
click at [944, 623] on button "Select" at bounding box center [930, 626] width 41 height 21
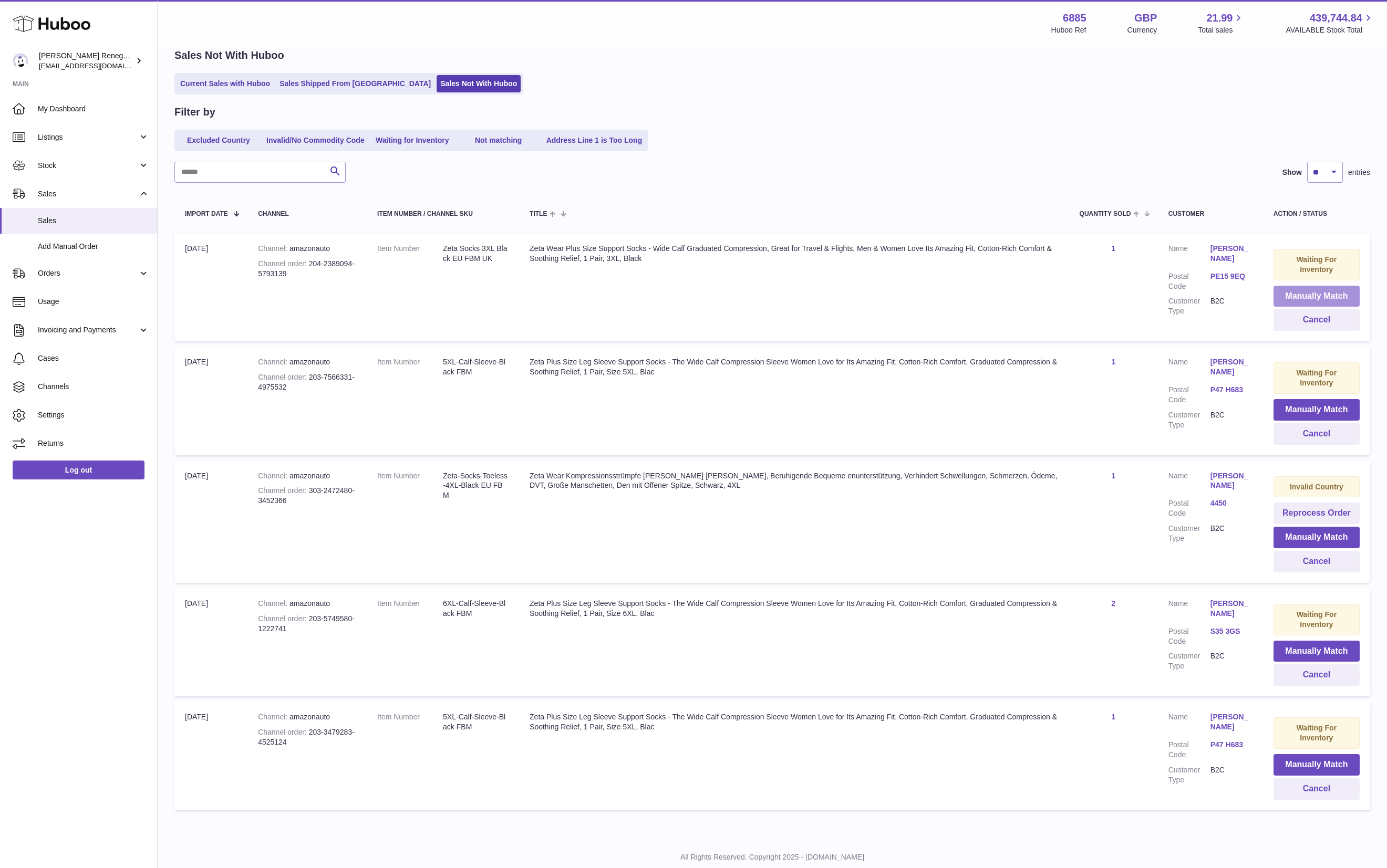
click at [1315, 287] on button "Manually Match" at bounding box center [1316, 295] width 87 height 21
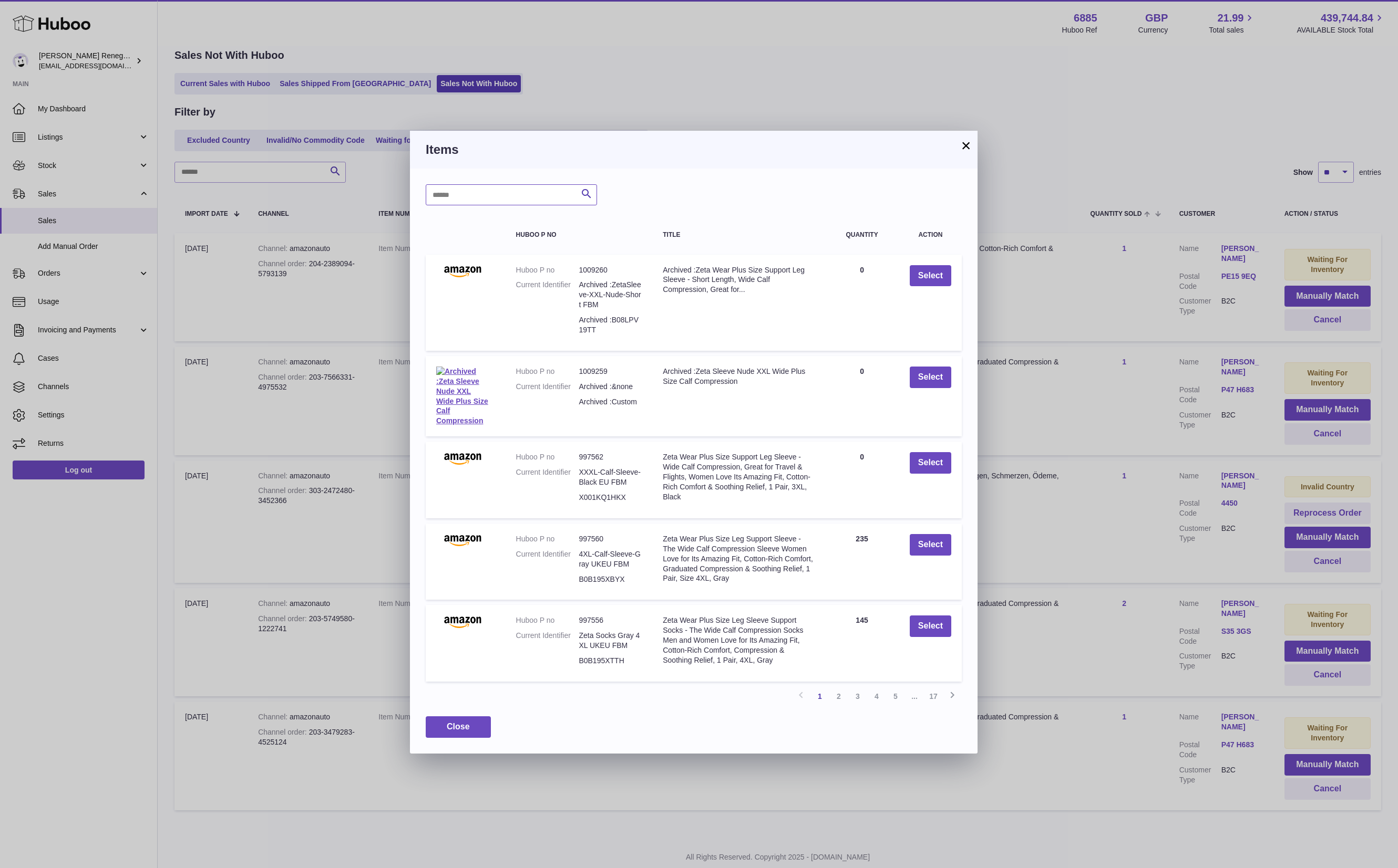
click at [501, 198] on input "text" at bounding box center [511, 194] width 171 height 21
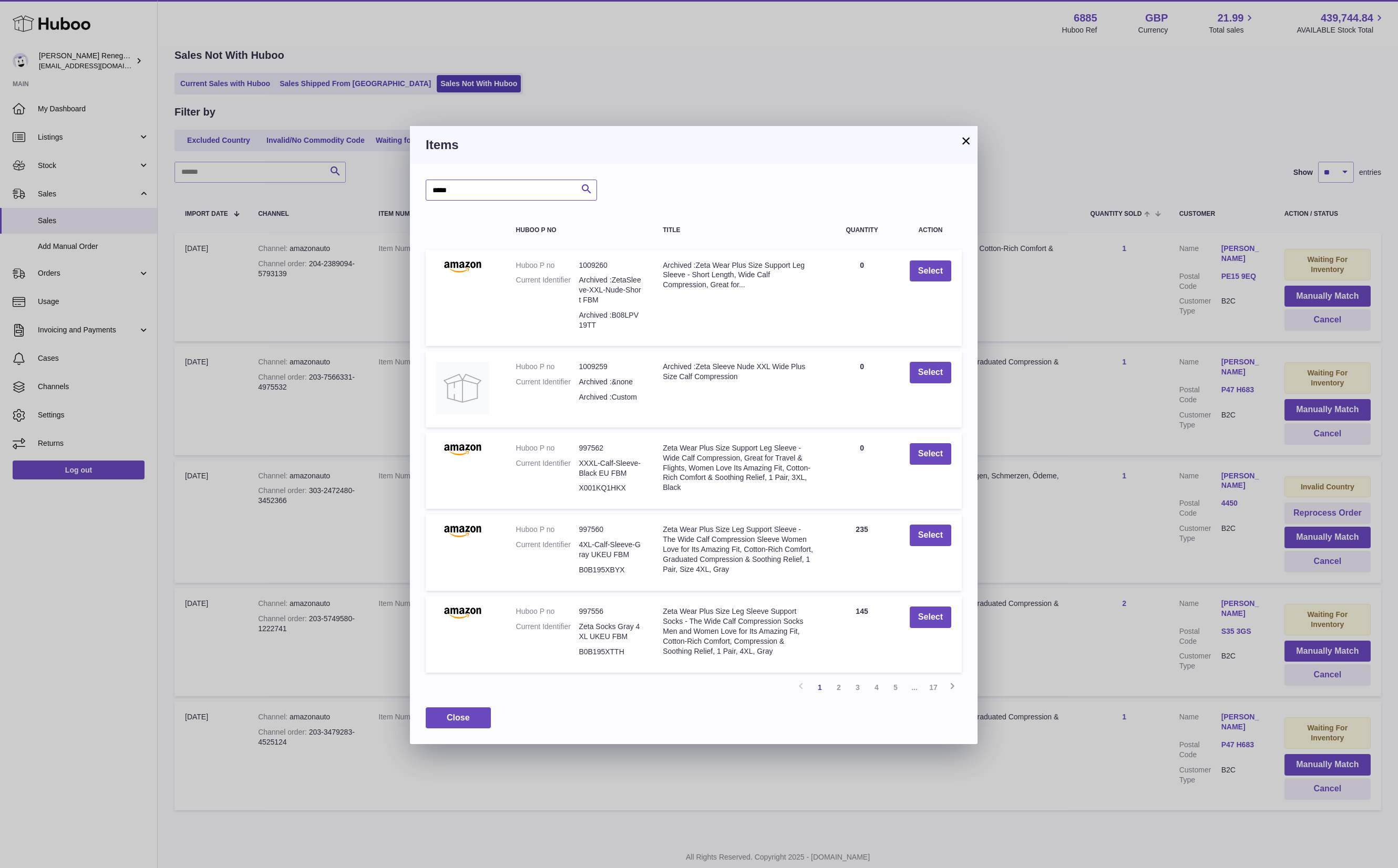
type input "*****"
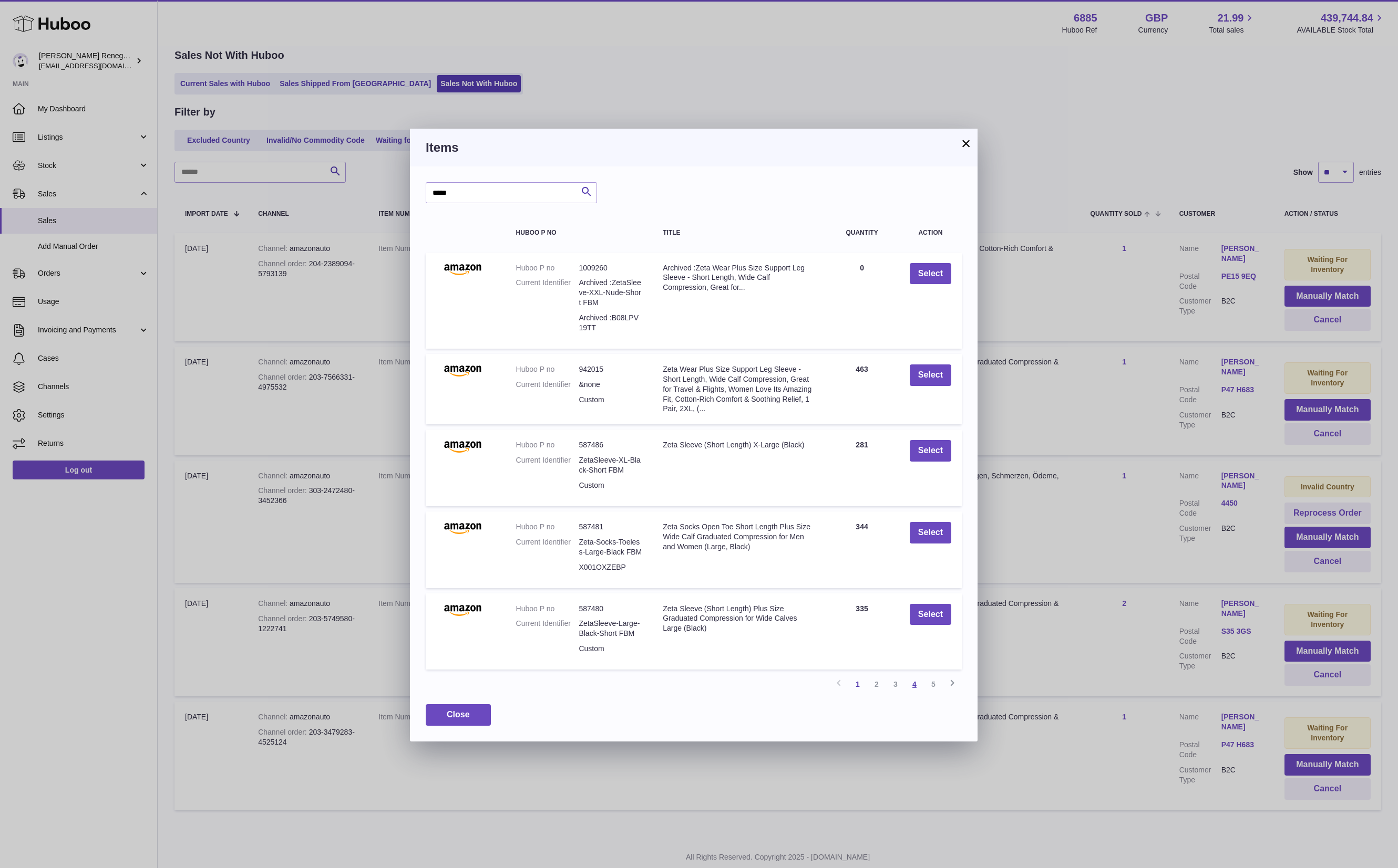
click at [915, 681] on link "4" at bounding box center [915, 684] width 19 height 19
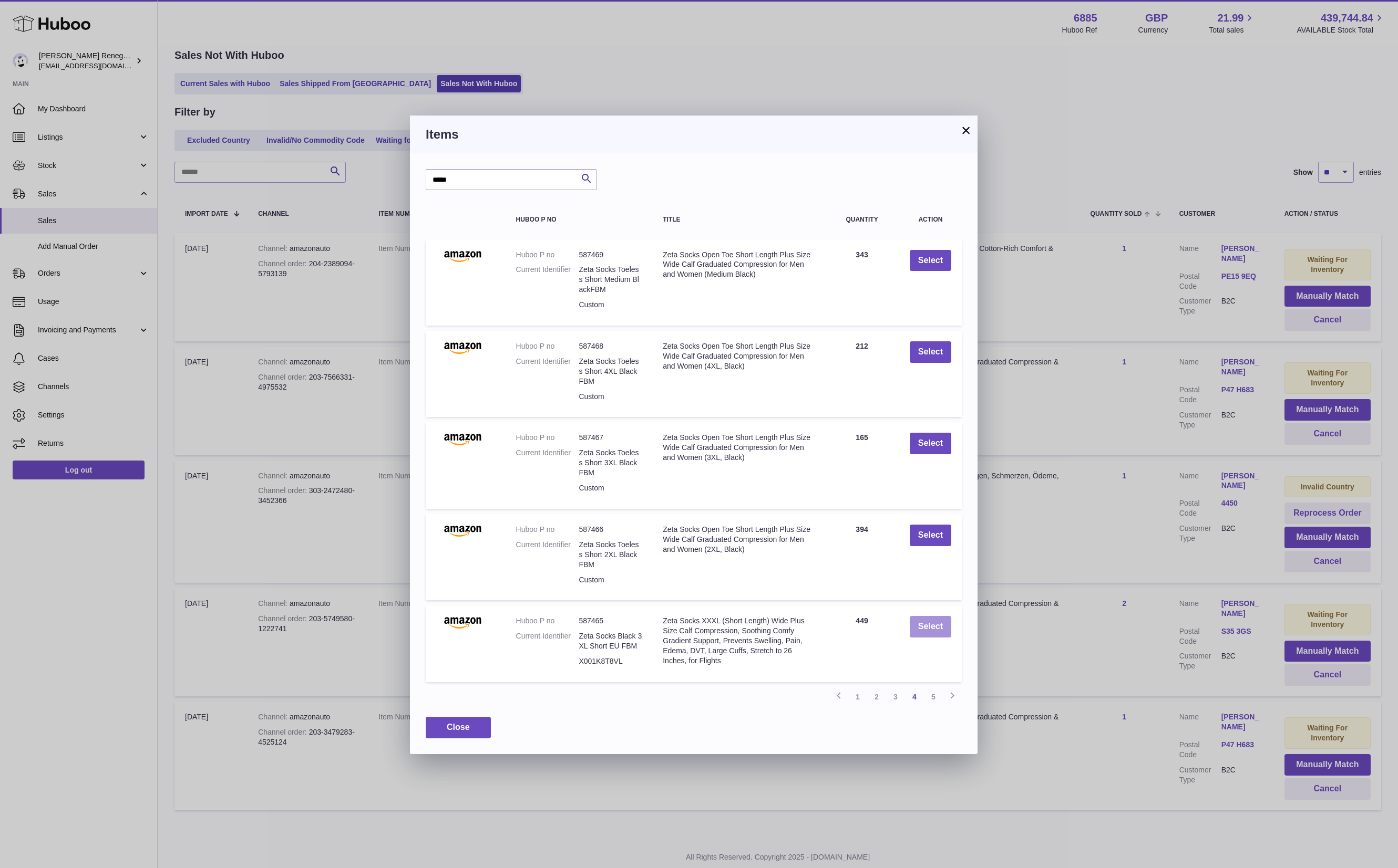
click at [946, 625] on button "Select" at bounding box center [930, 626] width 41 height 21
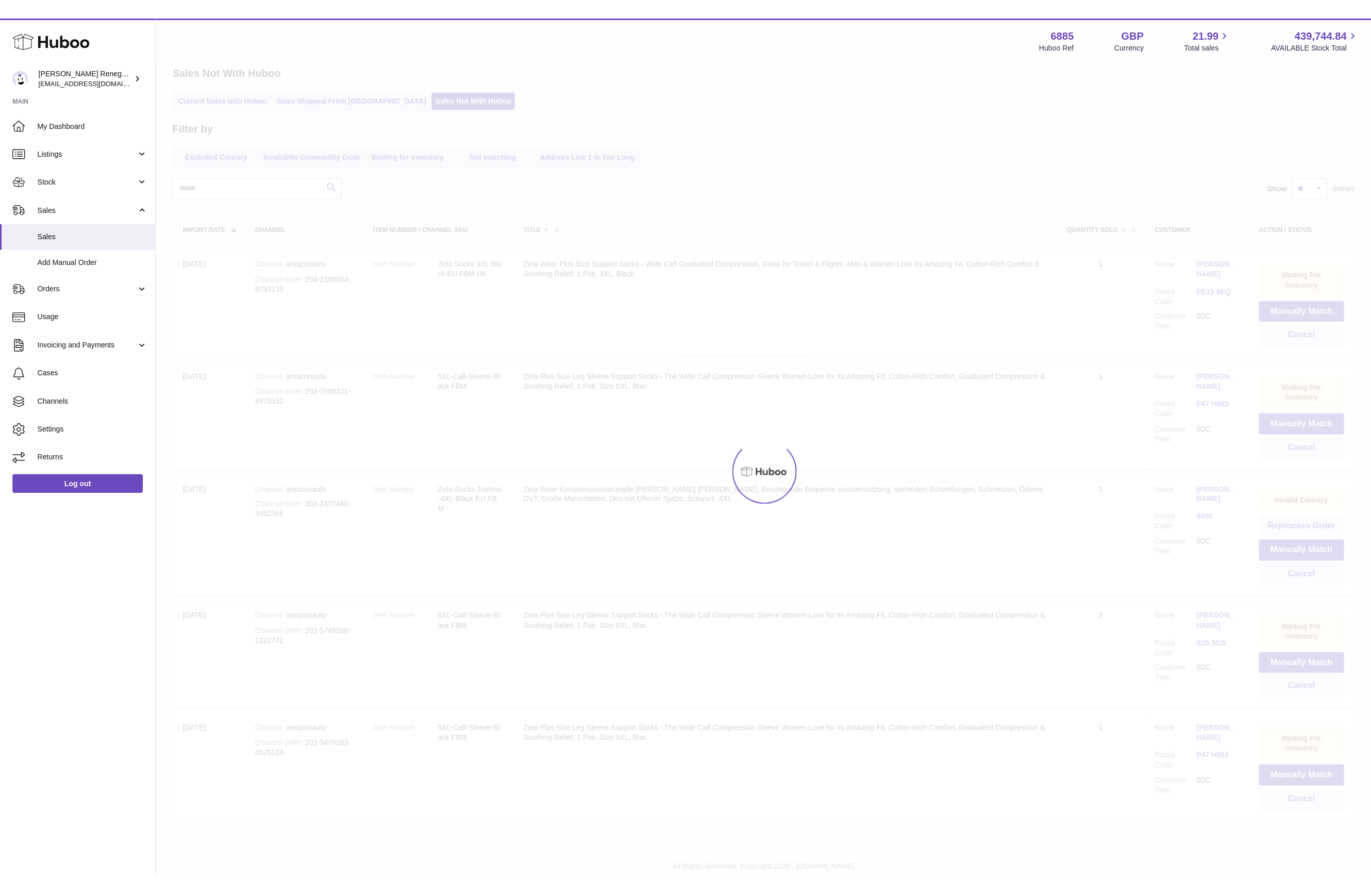
scroll to position [0, 0]
